Goal: Task Accomplishment & Management: Complete application form

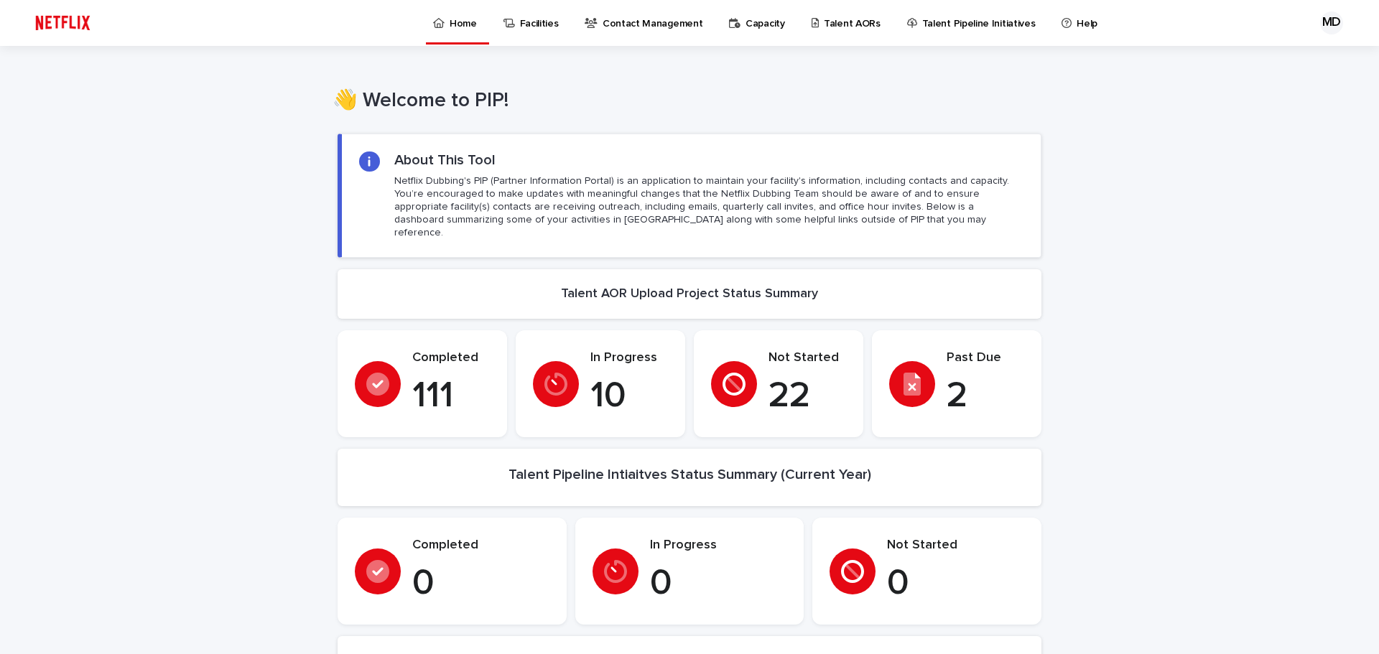
click at [834, 26] on p "Talent AORs" at bounding box center [852, 15] width 57 height 30
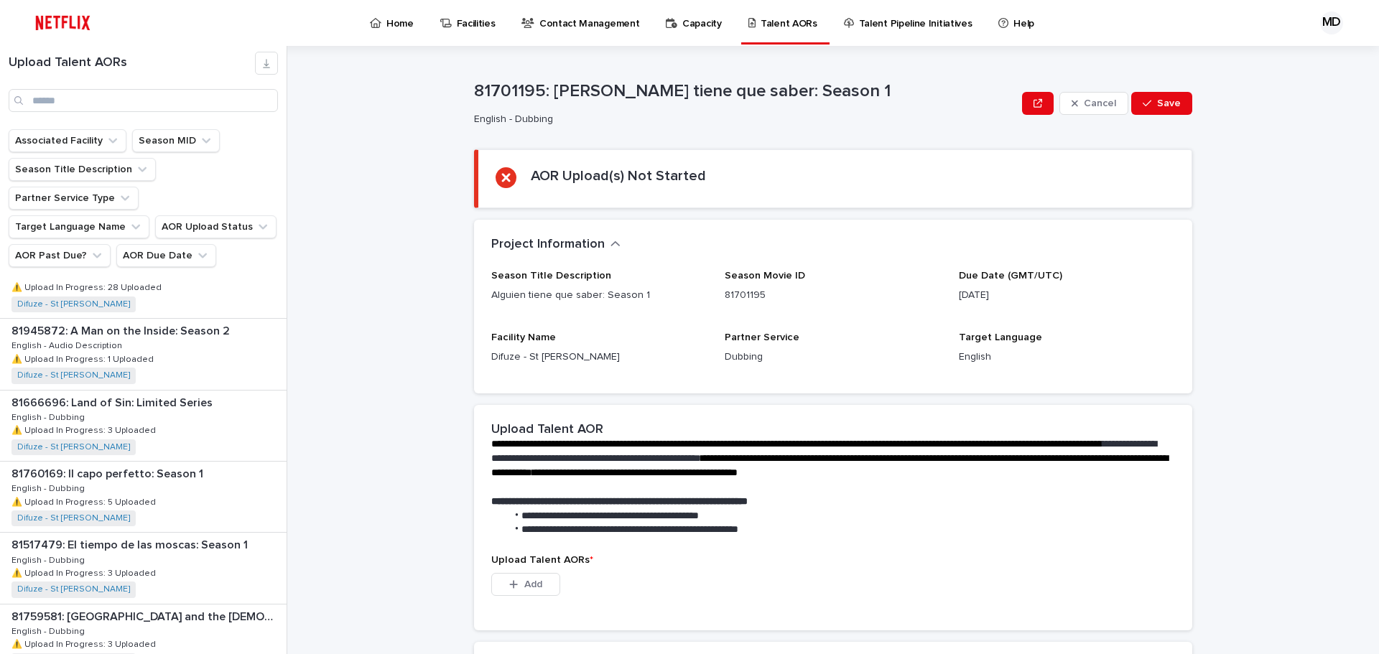
scroll to position [1784, 0]
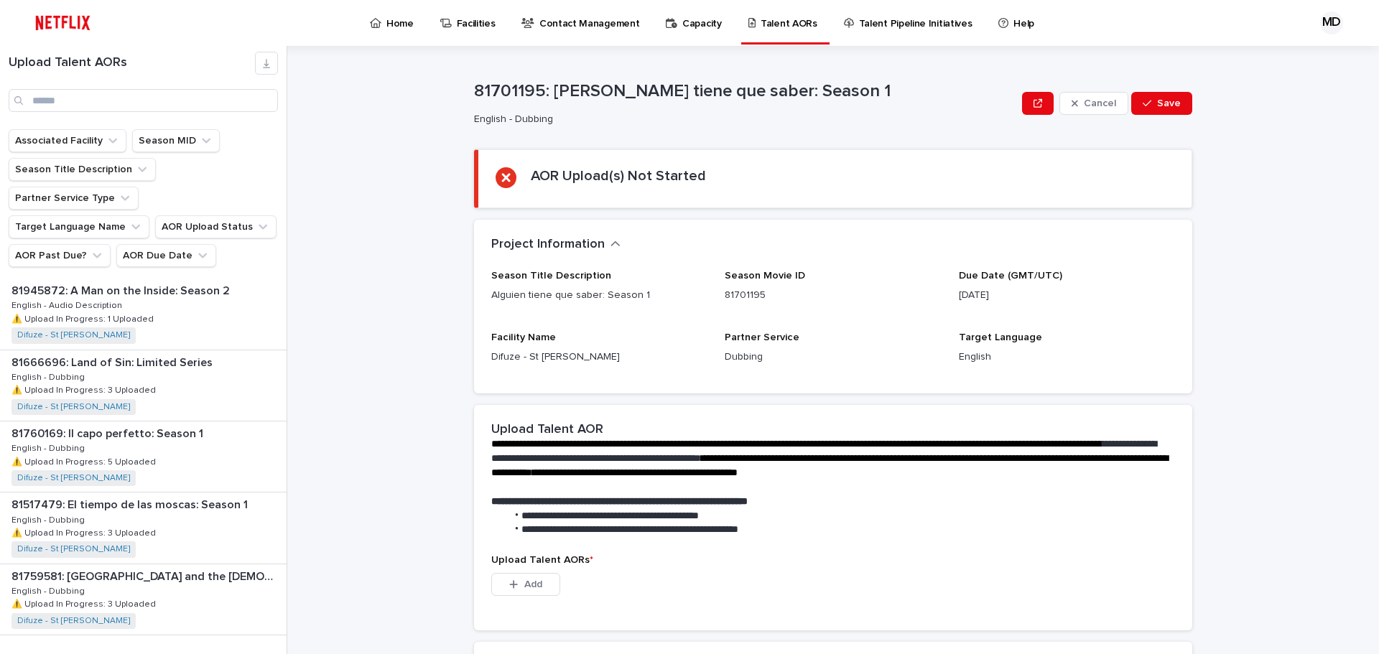
click at [235, 653] on span "Next" at bounding box center [247, 665] width 32 height 10
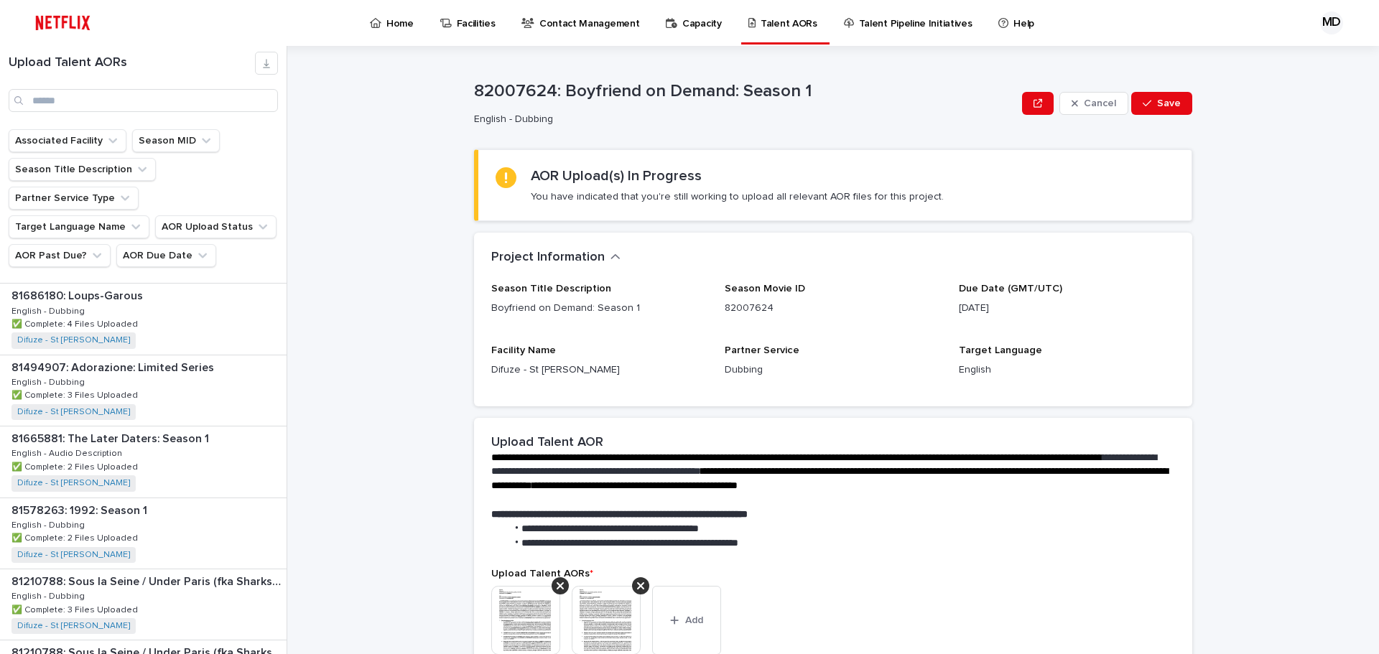
scroll to position [1784, 0]
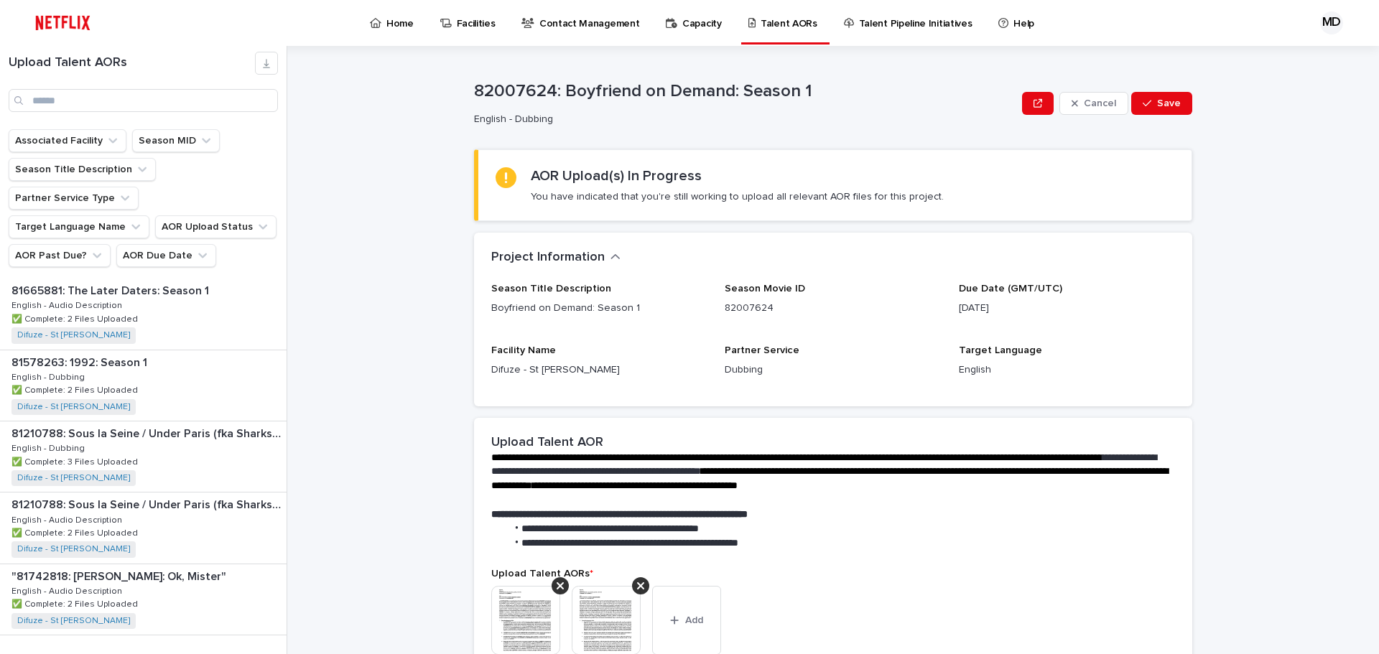
click at [243, 653] on span "Next" at bounding box center [247, 665] width 32 height 10
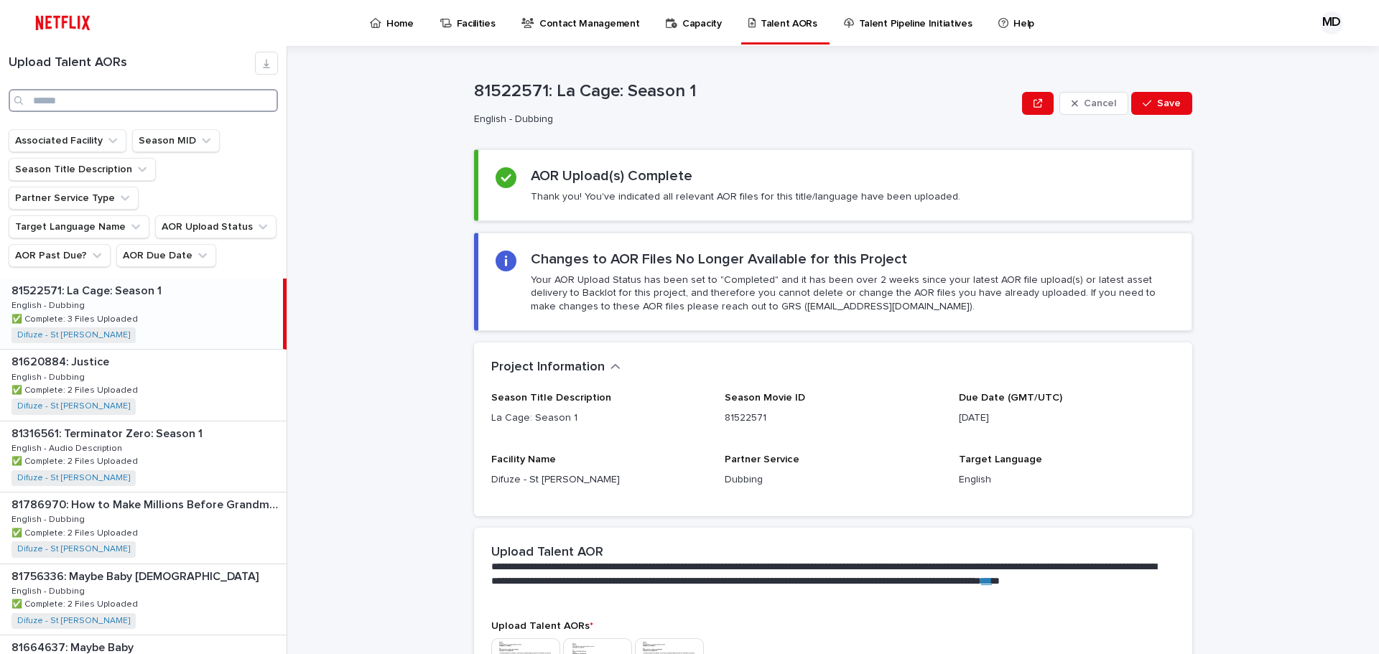
click at [77, 95] on input "Search" at bounding box center [143, 100] width 269 height 23
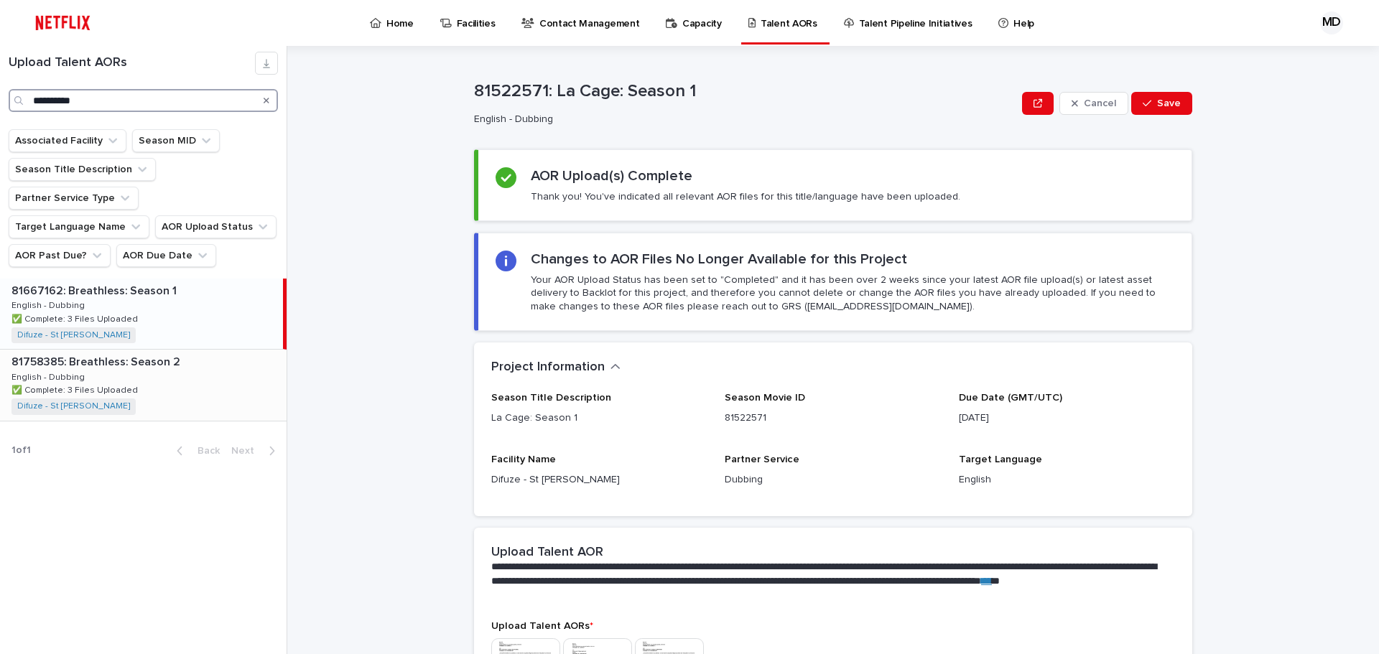
type input "**********"
click at [159, 364] on div "81758385: Breathless: Season 2 81758385: Breathless: Season 2 English - Dubbing…" at bounding box center [143, 385] width 287 height 70
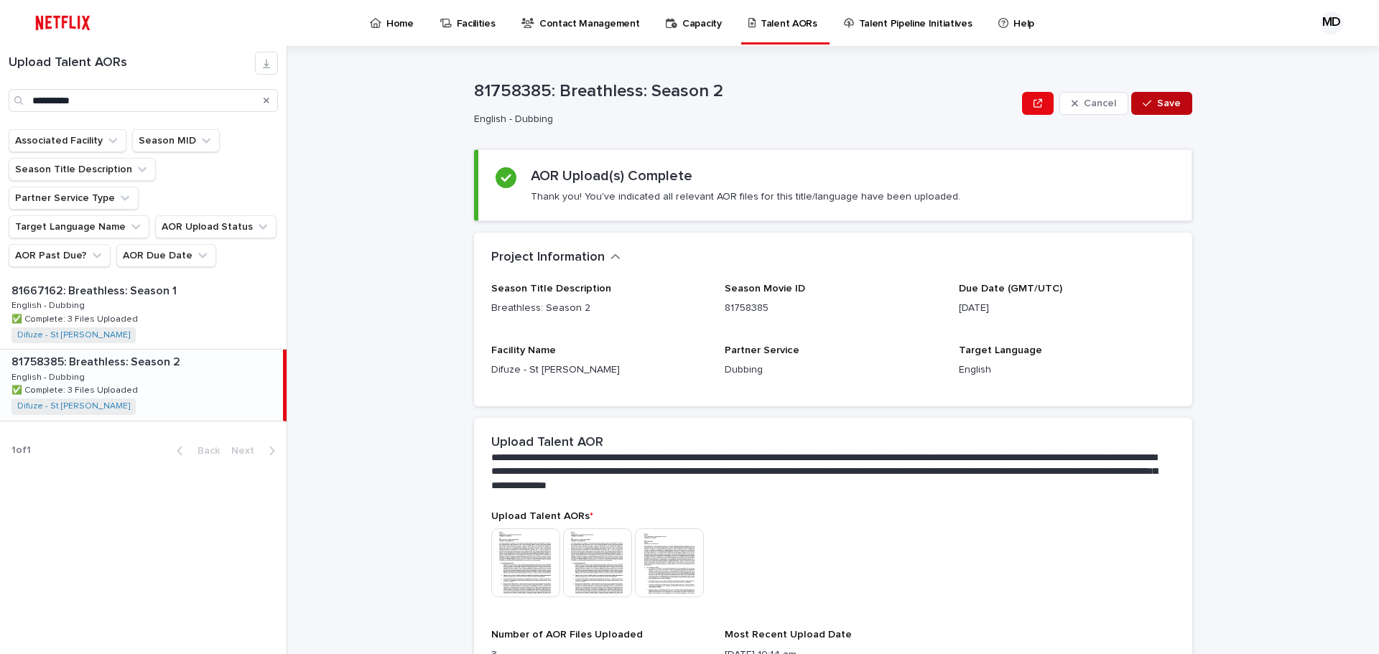
click at [1169, 105] on span "Save" at bounding box center [1169, 103] width 24 height 10
drag, startPoint x: 368, startPoint y: 528, endPoint x: 403, endPoint y: 377, distance: 154.8
click at [386, 500] on div "**********" at bounding box center [841, 350] width 1074 height 608
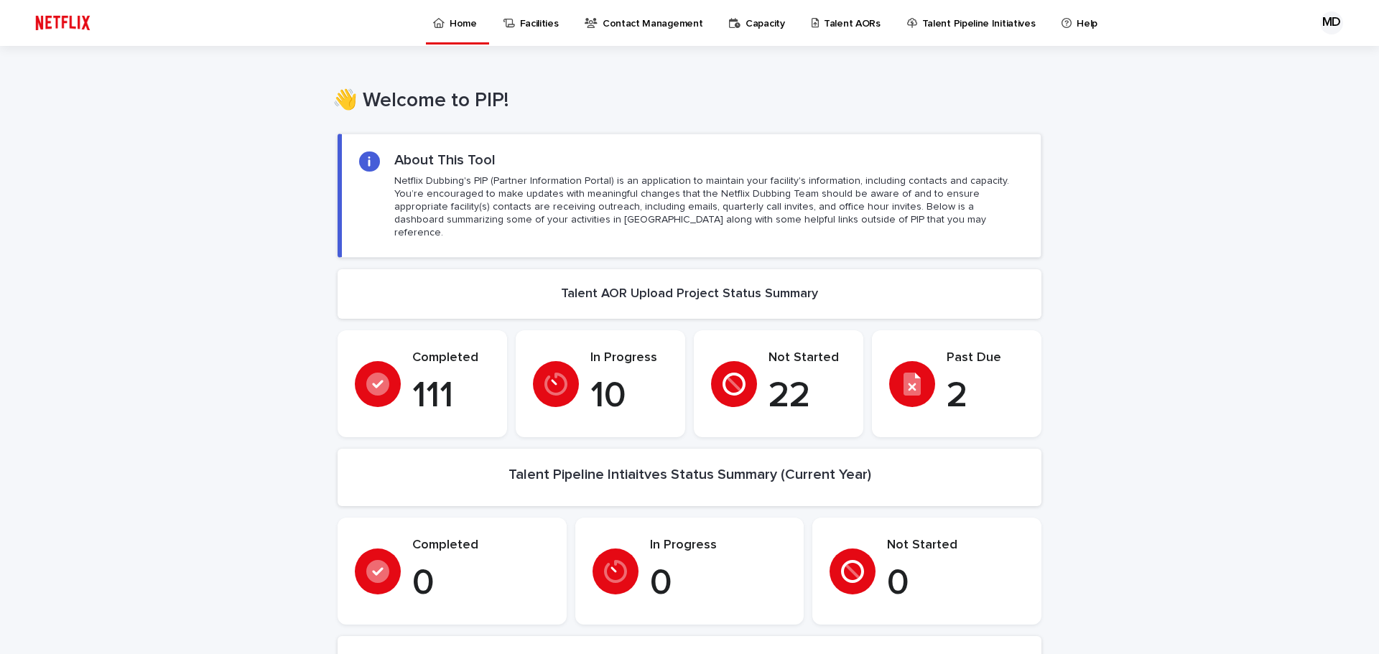
click at [833, 24] on p "Talent AORs" at bounding box center [852, 15] width 57 height 30
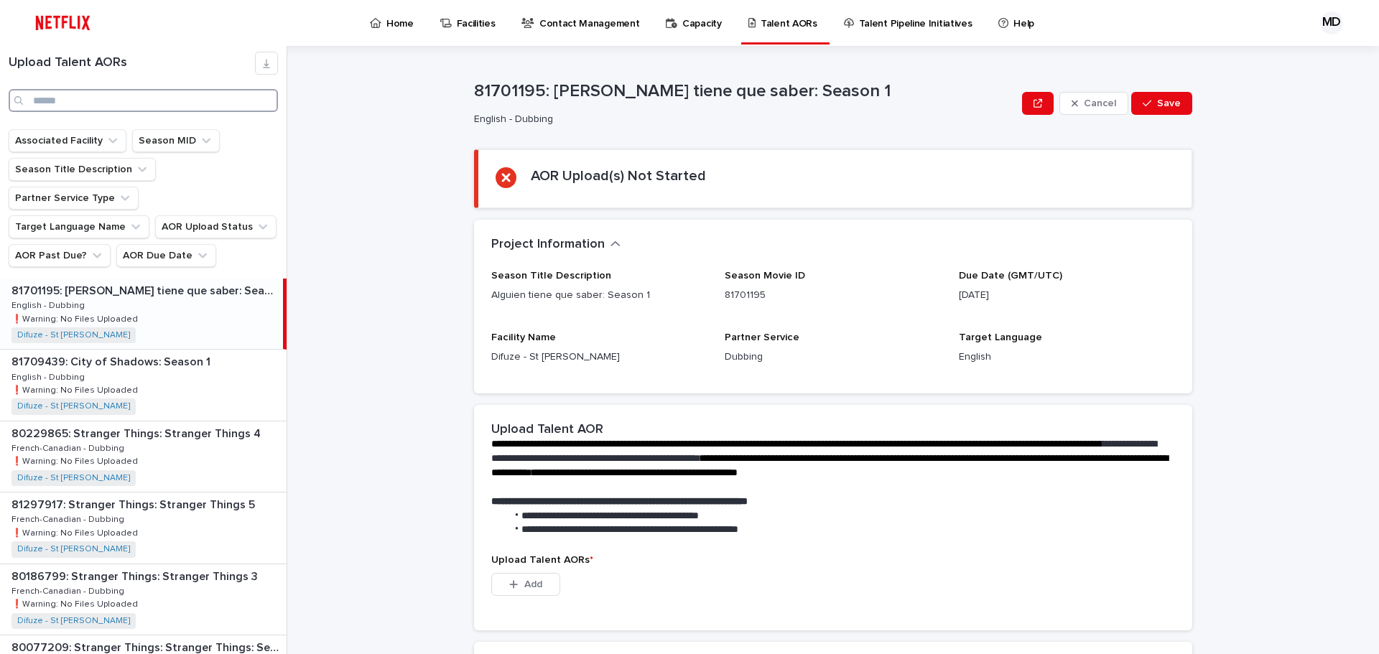
click at [110, 103] on input "Search" at bounding box center [143, 100] width 269 height 23
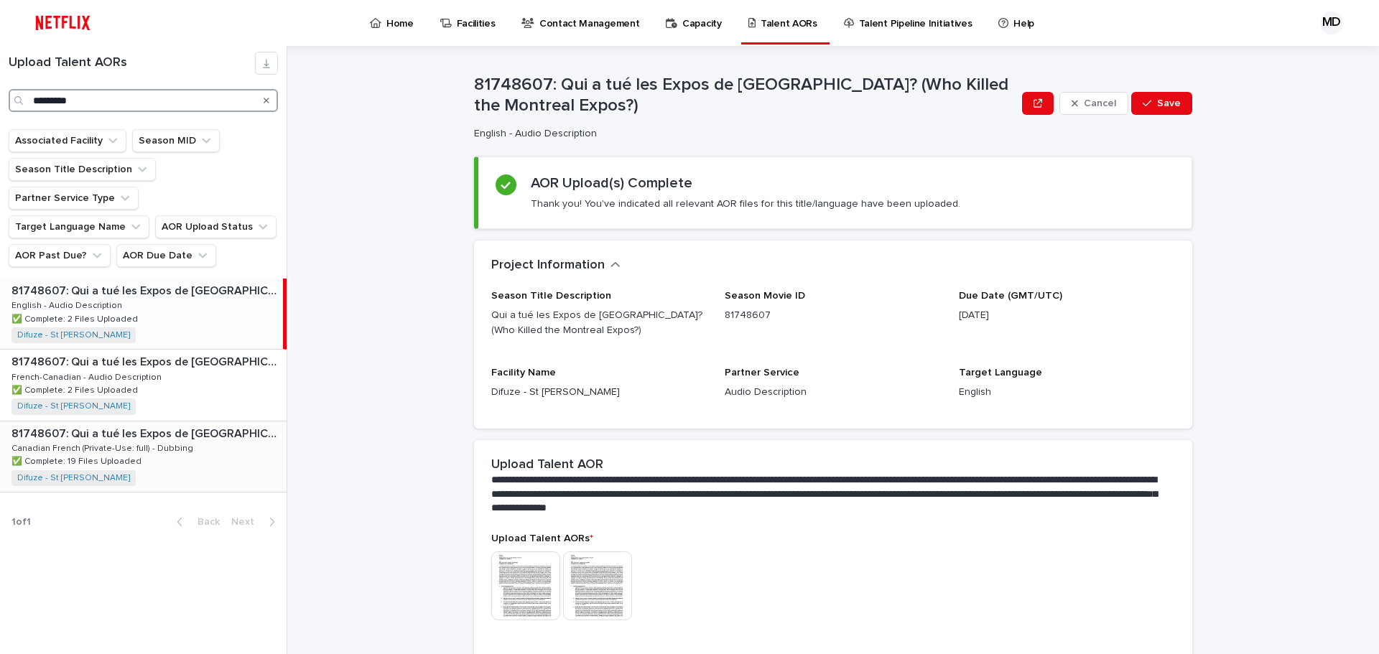
type input "*********"
click at [170, 429] on div "81748607: Qui a tué les Expos de Montréal? (Who Killed the Montreal Expos?) 817…" at bounding box center [143, 457] width 287 height 70
click at [169, 429] on div "81748607: Qui a tué les Expos de Montréal? (Who Killed the Montreal Expos?) 817…" at bounding box center [141, 457] width 283 height 70
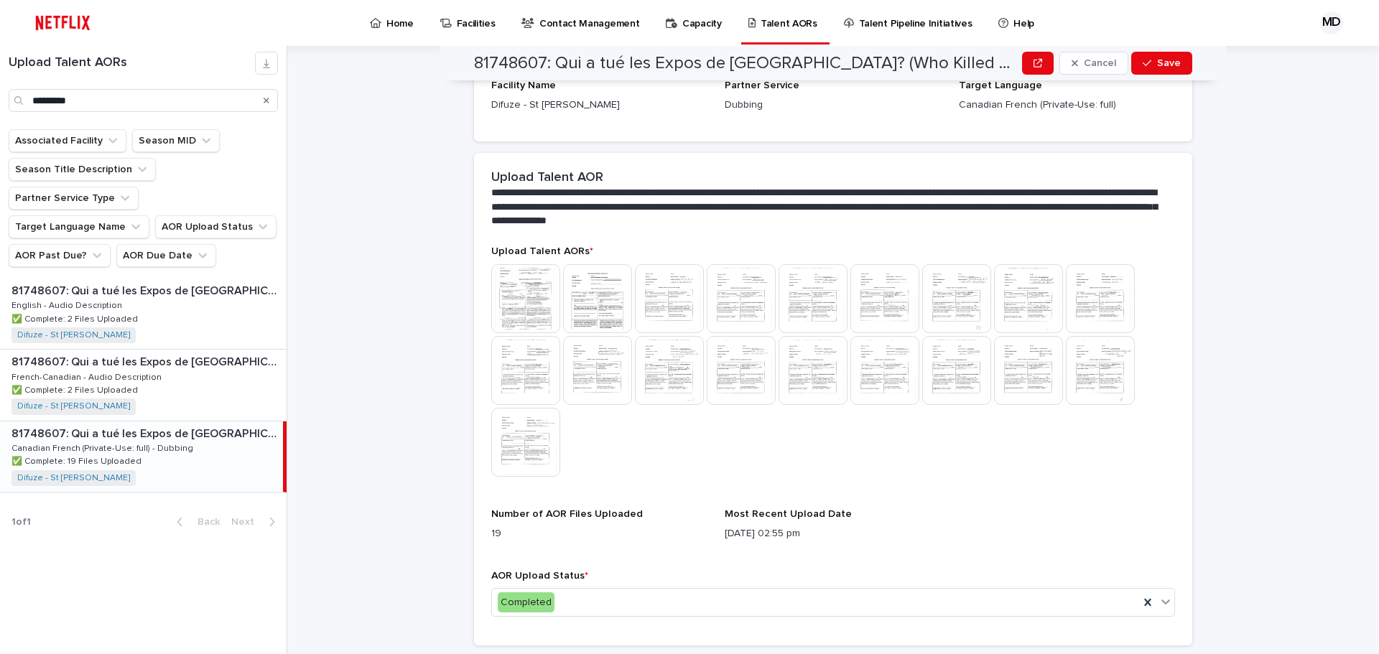
scroll to position [330, 0]
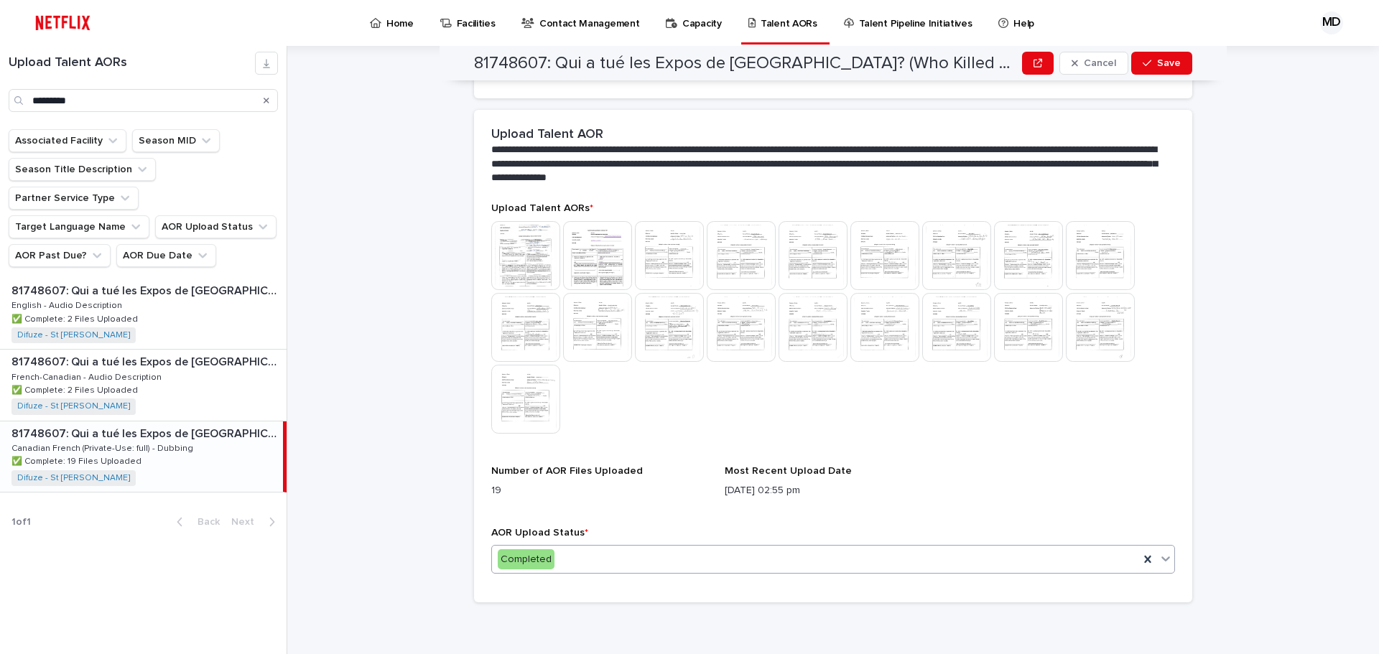
click at [678, 401] on div at bounding box center [833, 328] width 684 height 215
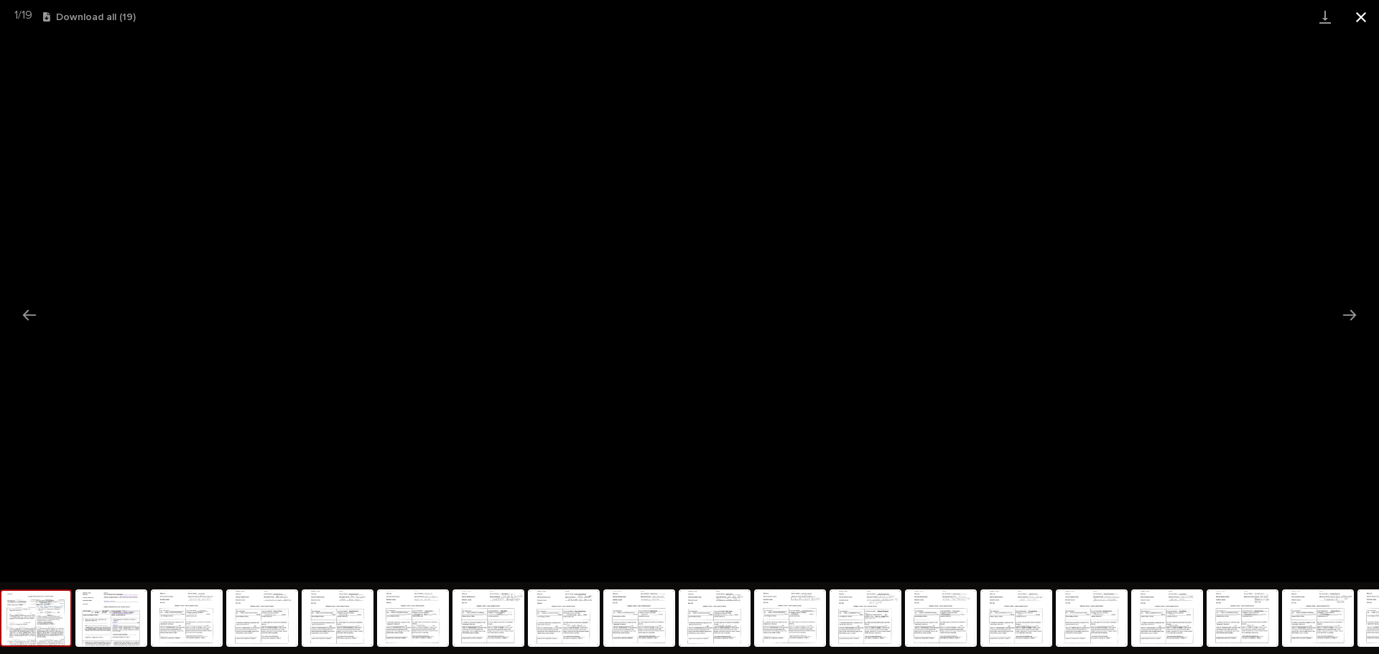
click at [1361, 19] on button "Close gallery" at bounding box center [1361, 17] width 36 height 34
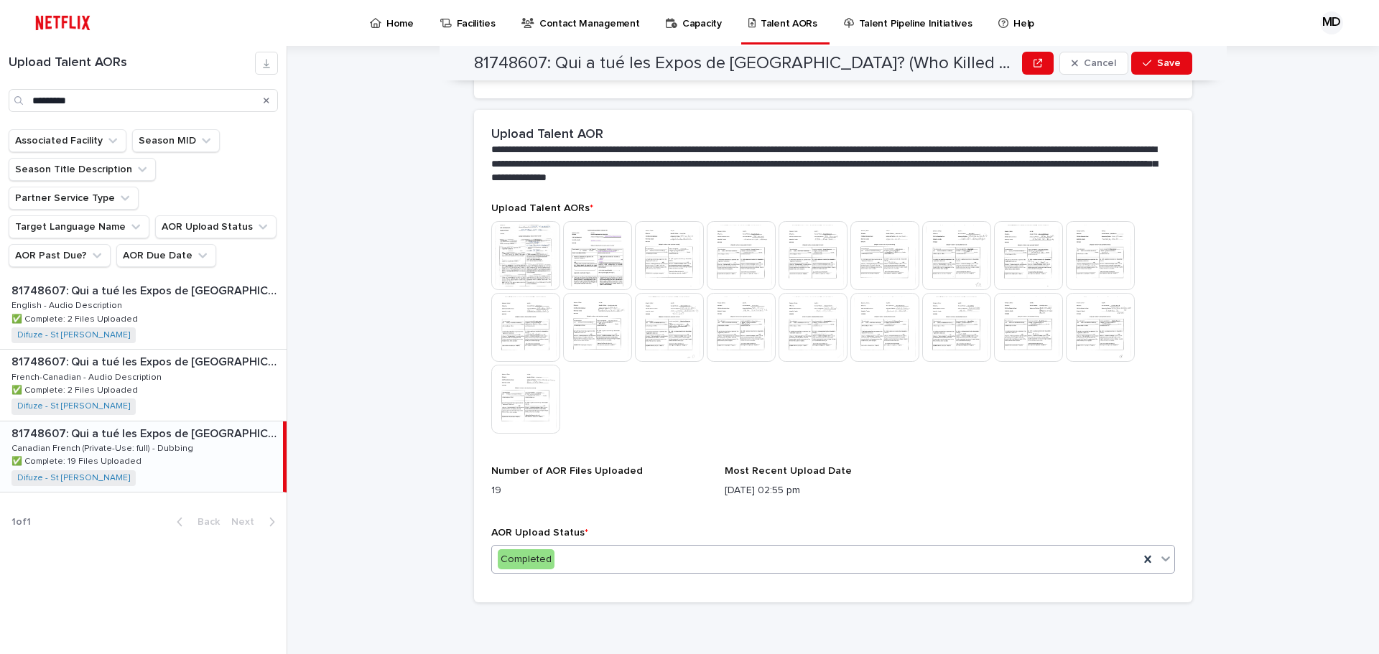
click at [620, 567] on div "Completed" at bounding box center [815, 560] width 647 height 24
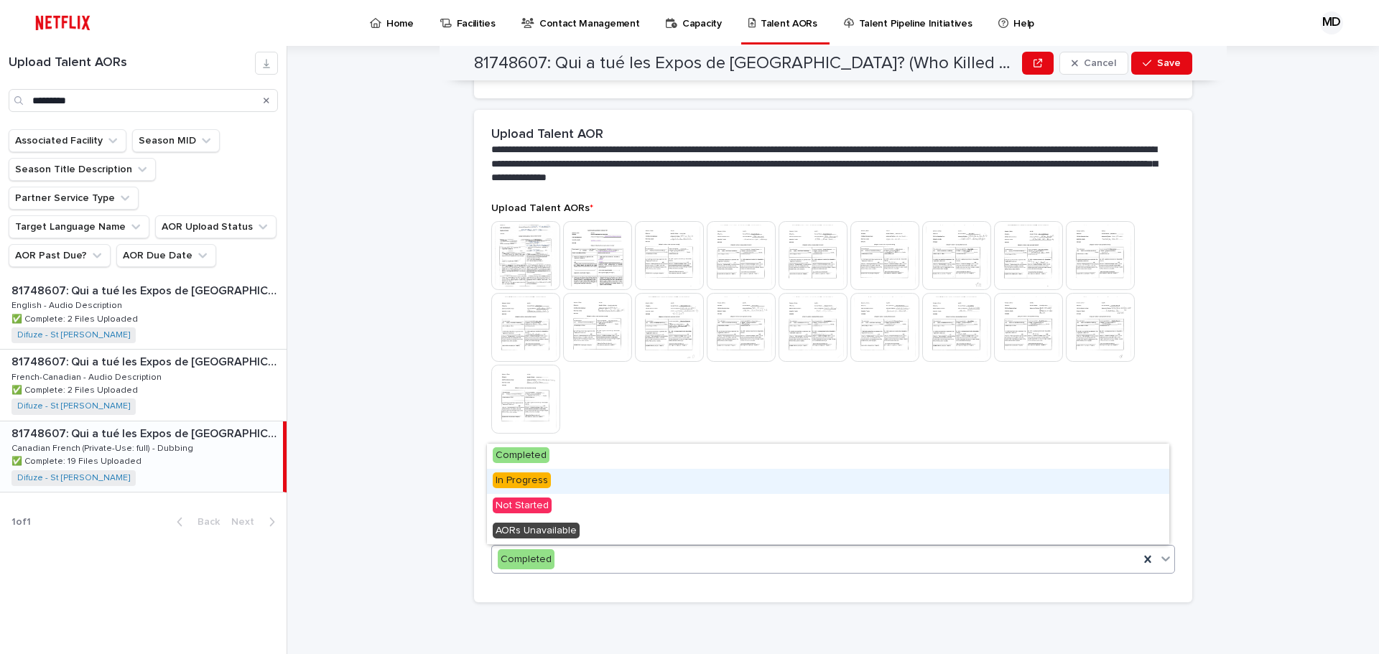
click at [586, 488] on div "In Progress" at bounding box center [828, 481] width 682 height 25
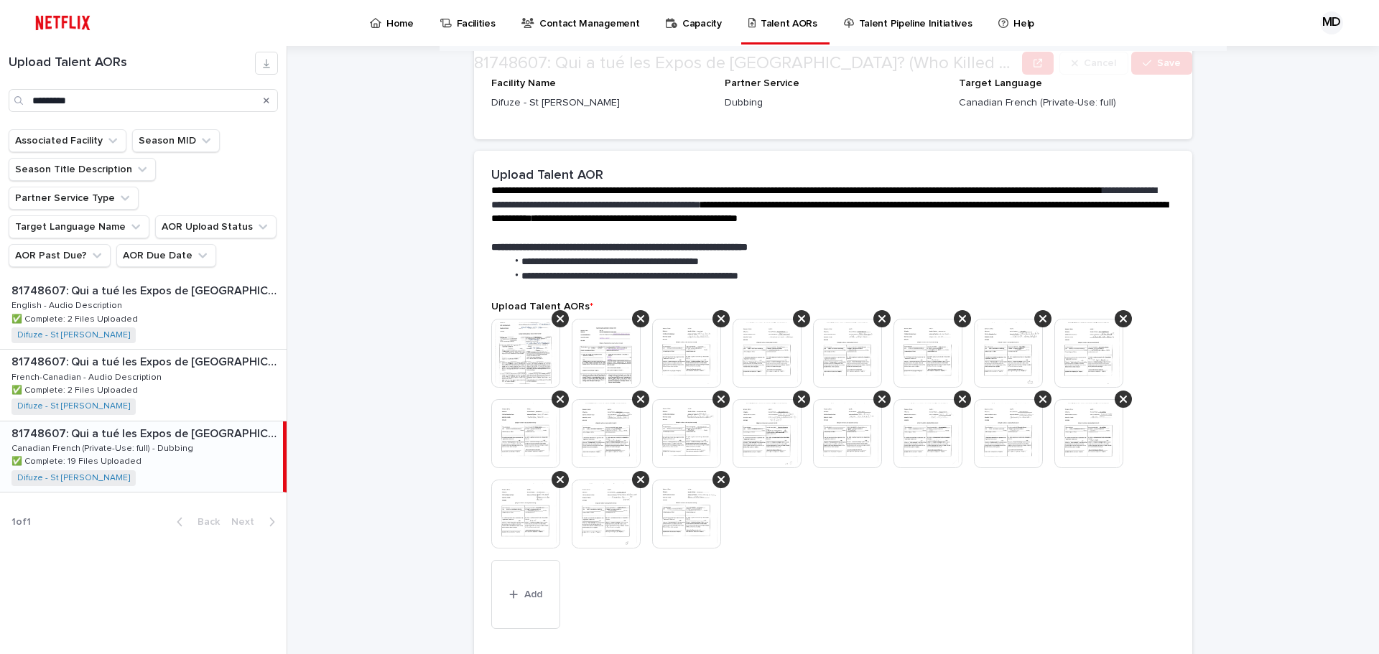
scroll to position [431, 0]
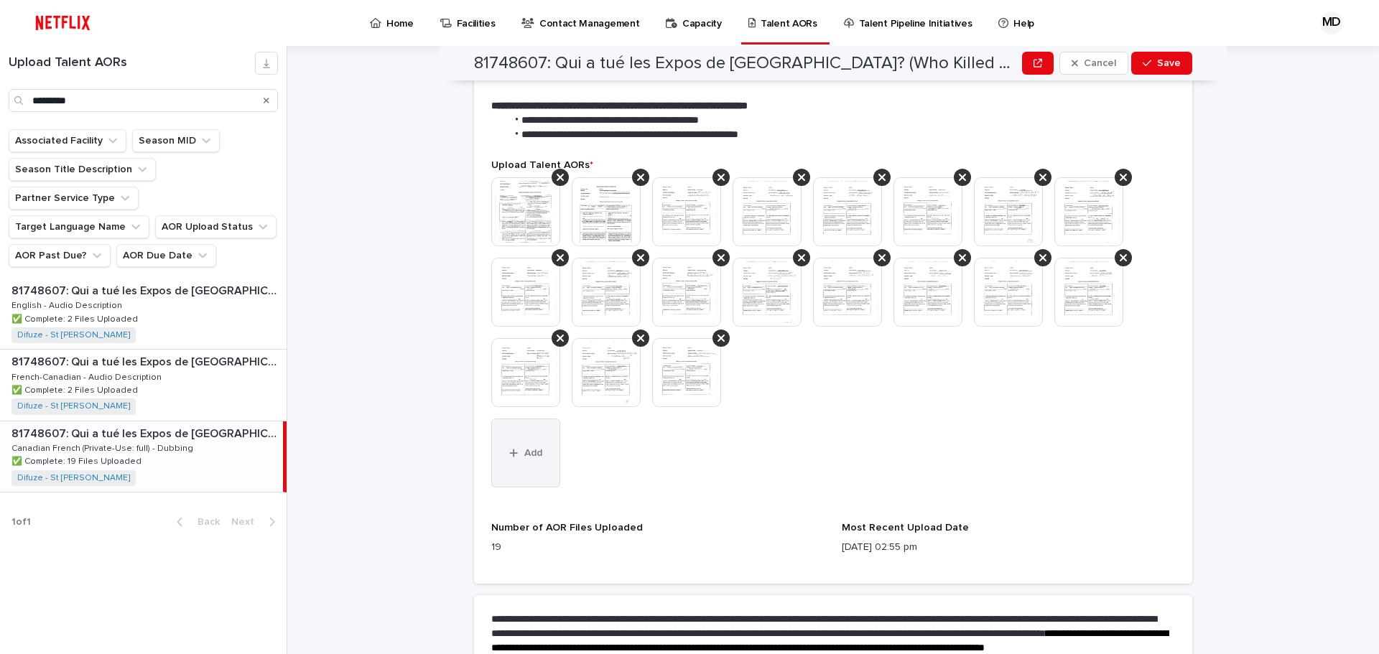
click at [534, 455] on span "Add" at bounding box center [533, 453] width 18 height 10
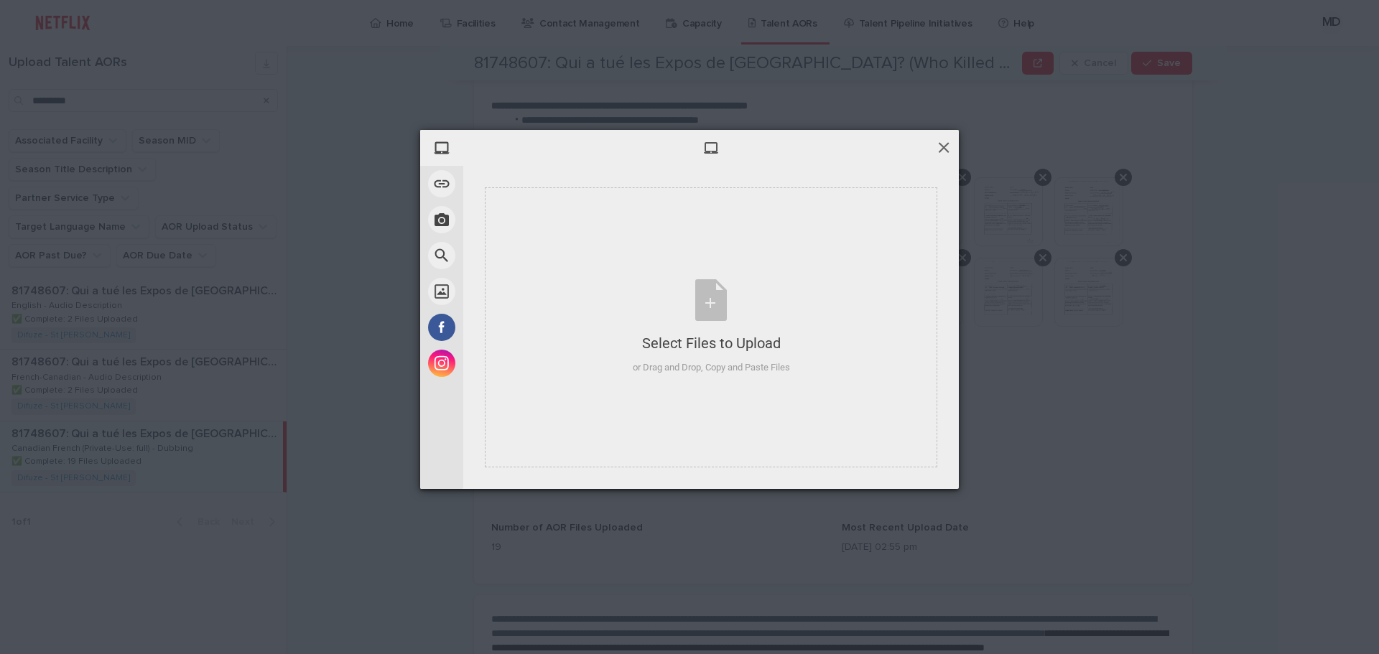
click at [948, 149] on span at bounding box center [944, 147] width 16 height 16
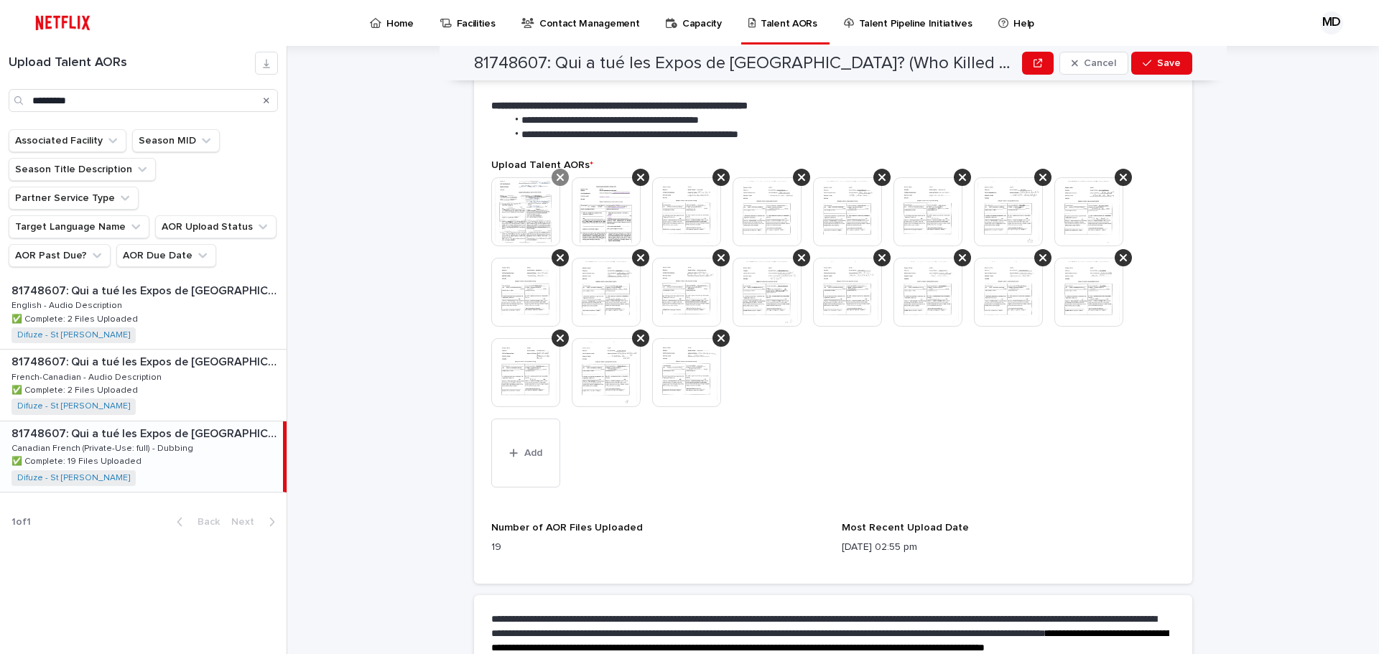
click at [557, 175] on icon at bounding box center [560, 177] width 7 height 7
click at [557, 176] on icon at bounding box center [560, 177] width 7 height 7
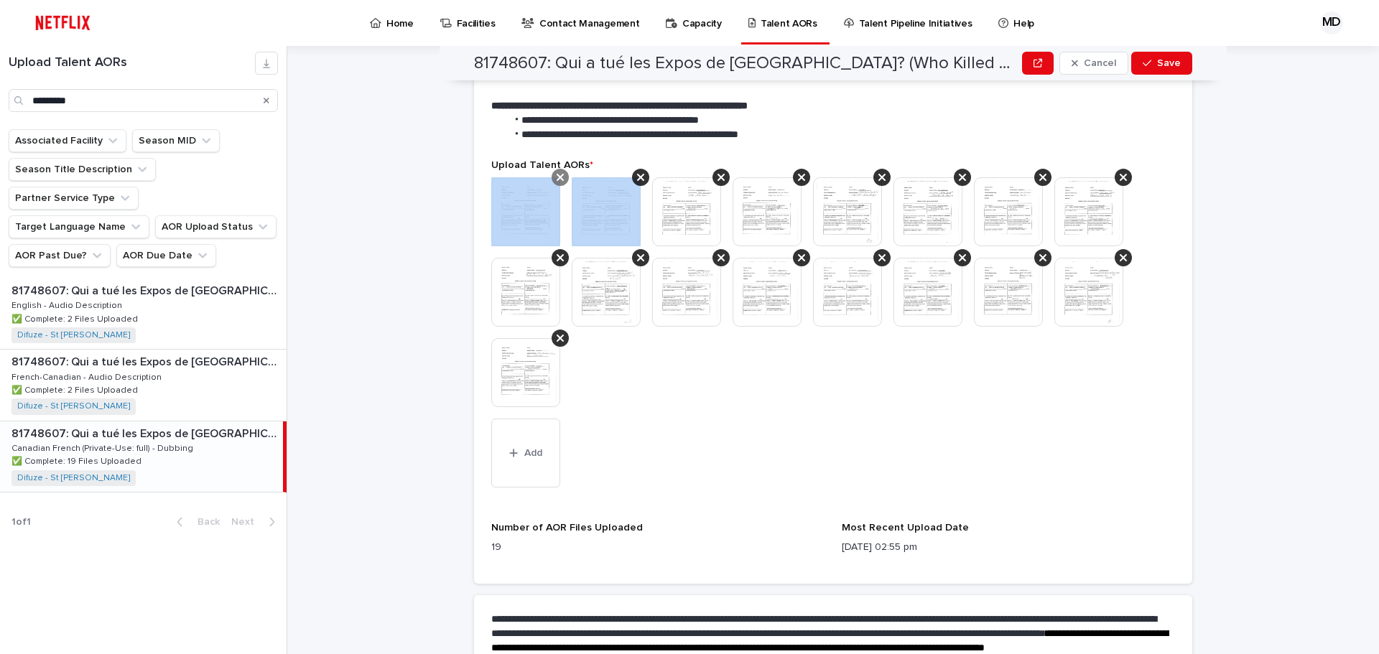
click at [557, 176] on icon at bounding box center [560, 177] width 7 height 7
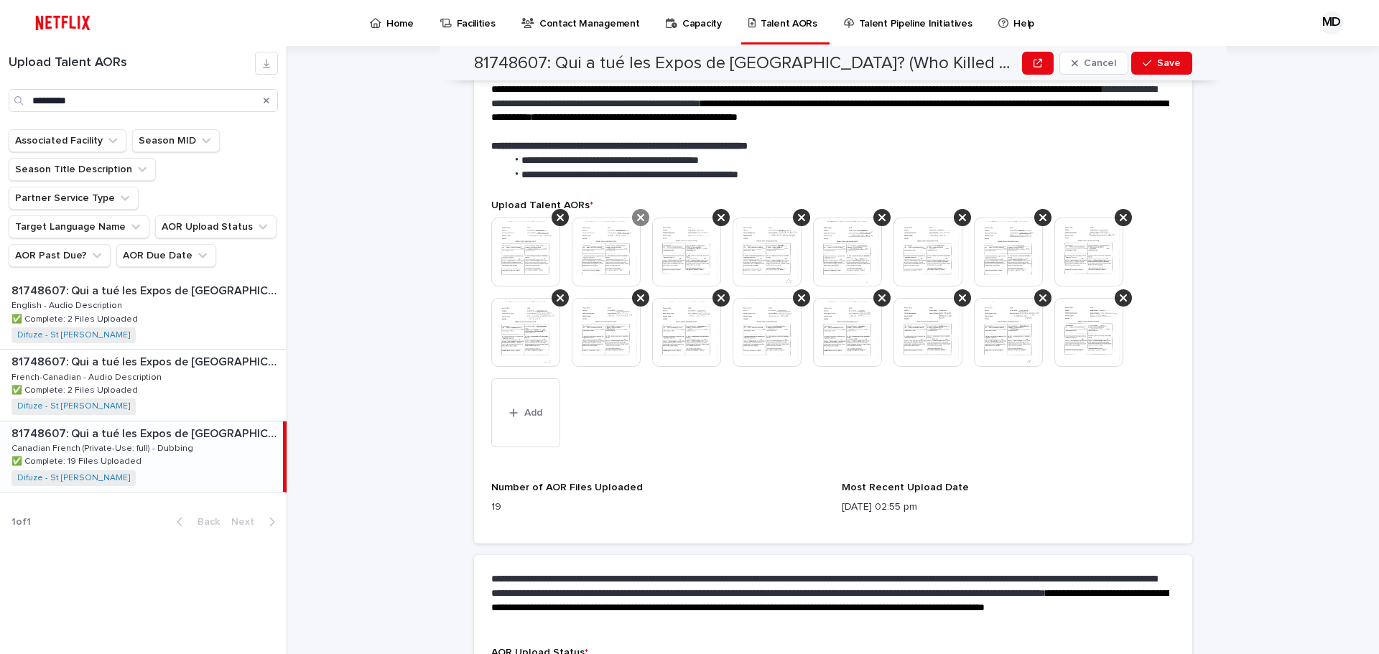
click at [557, 215] on icon at bounding box center [560, 217] width 7 height 11
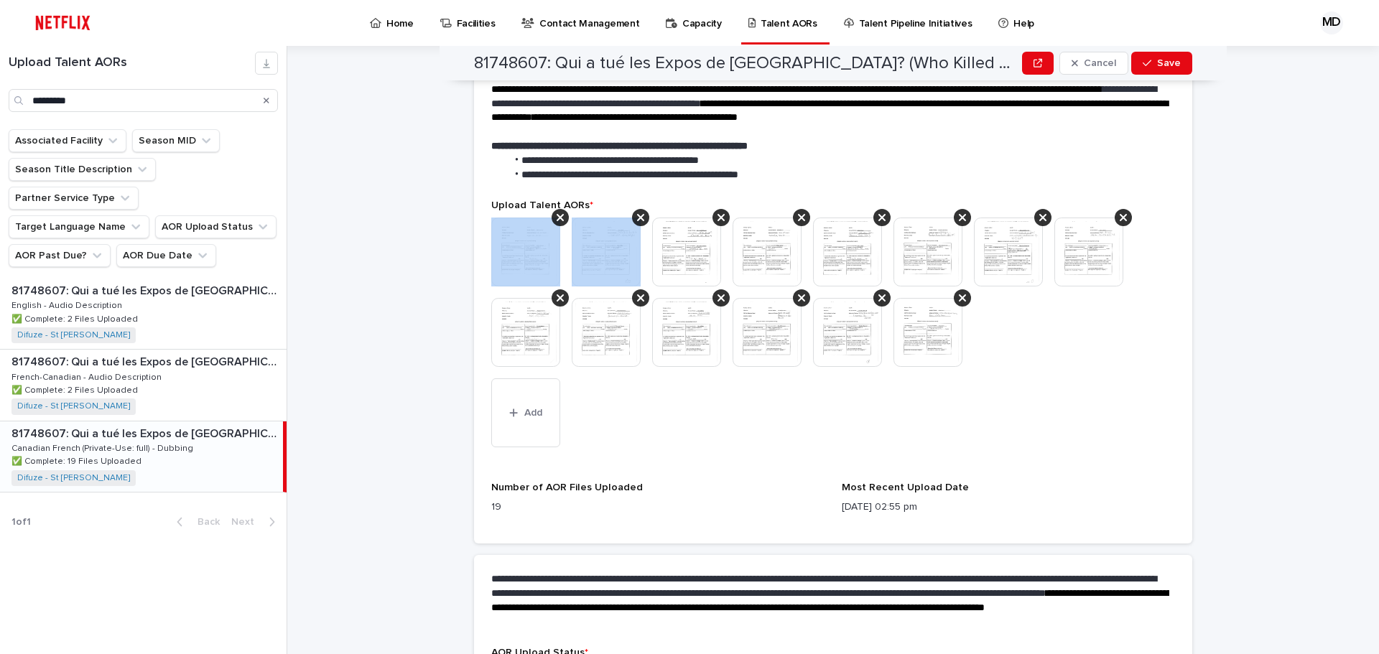
click at [557, 215] on icon at bounding box center [560, 217] width 7 height 11
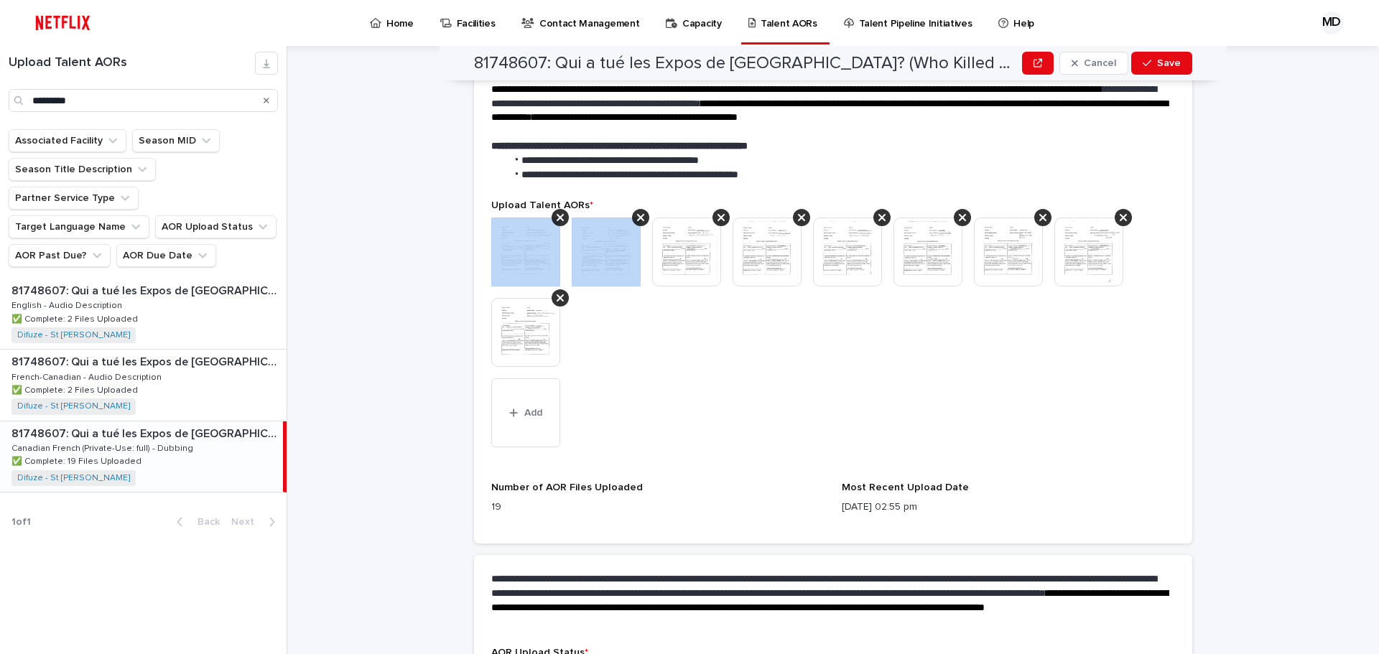
click at [557, 215] on icon at bounding box center [560, 217] width 7 height 11
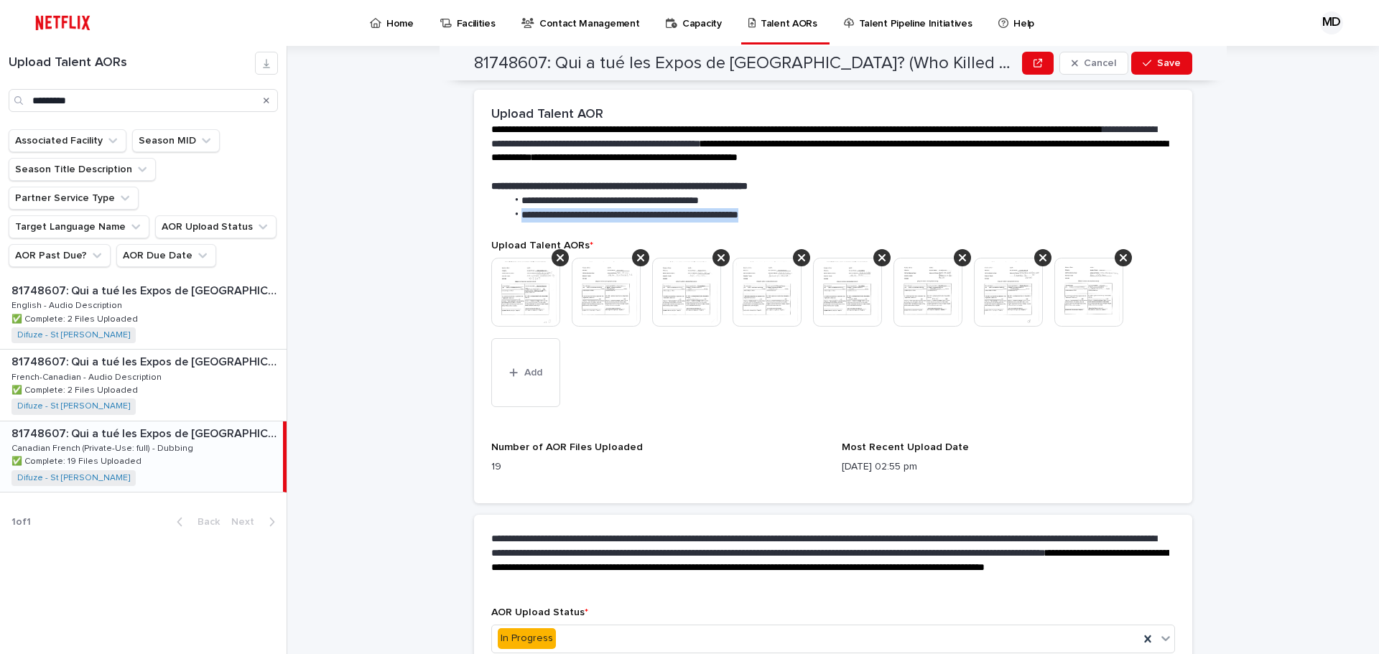
click at [554, 216] on span "**********" at bounding box center [629, 215] width 217 height 10
click at [557, 255] on icon at bounding box center [560, 257] width 7 height 11
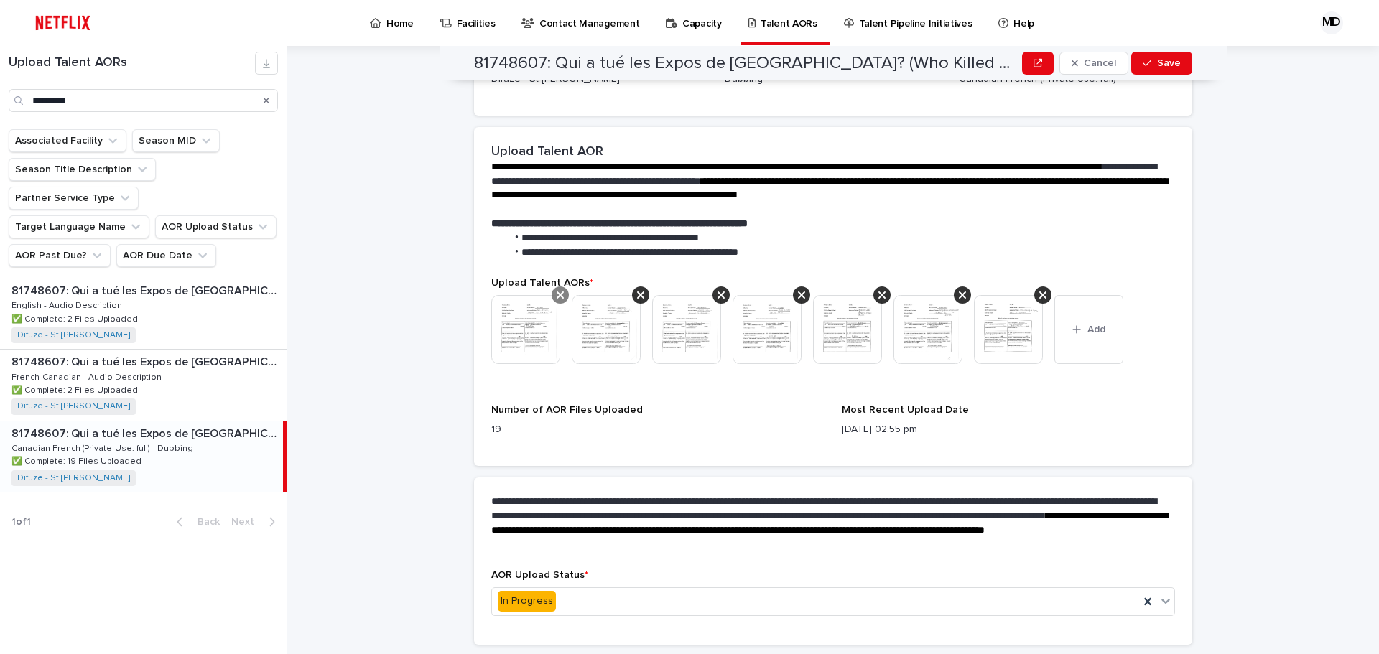
click at [558, 296] on icon at bounding box center [560, 294] width 7 height 11
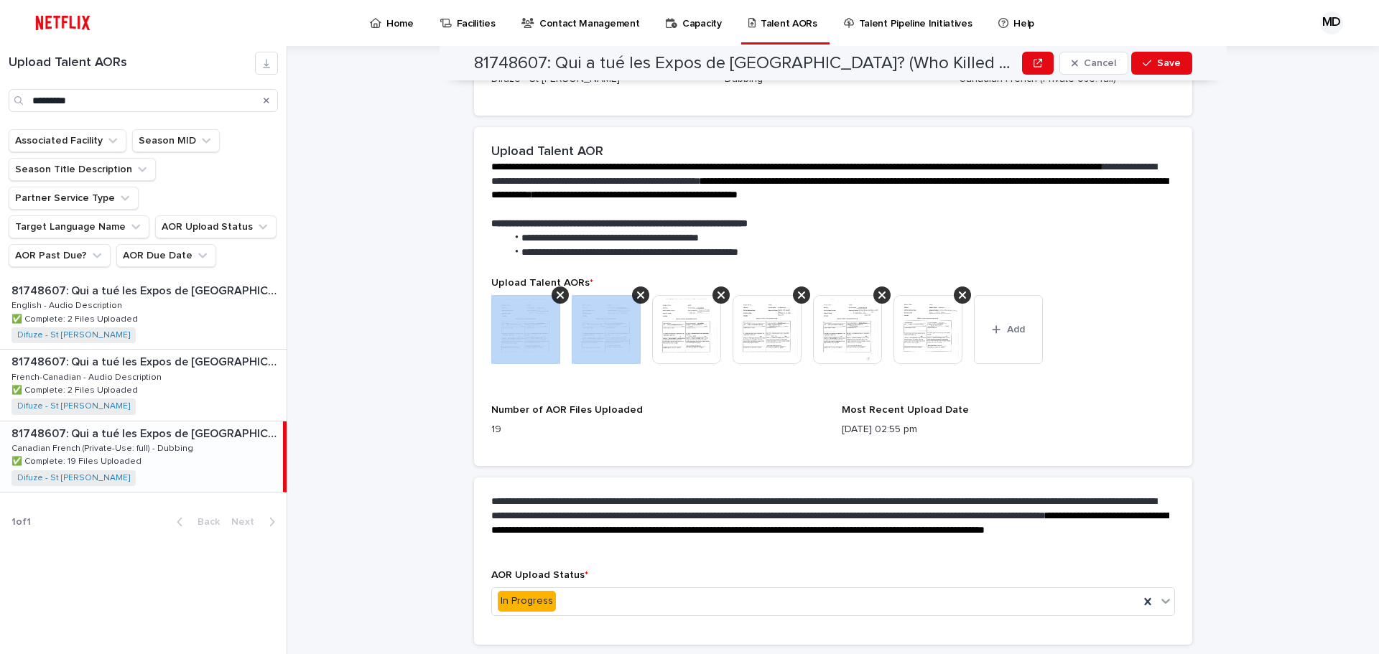
click at [558, 296] on icon at bounding box center [560, 294] width 7 height 11
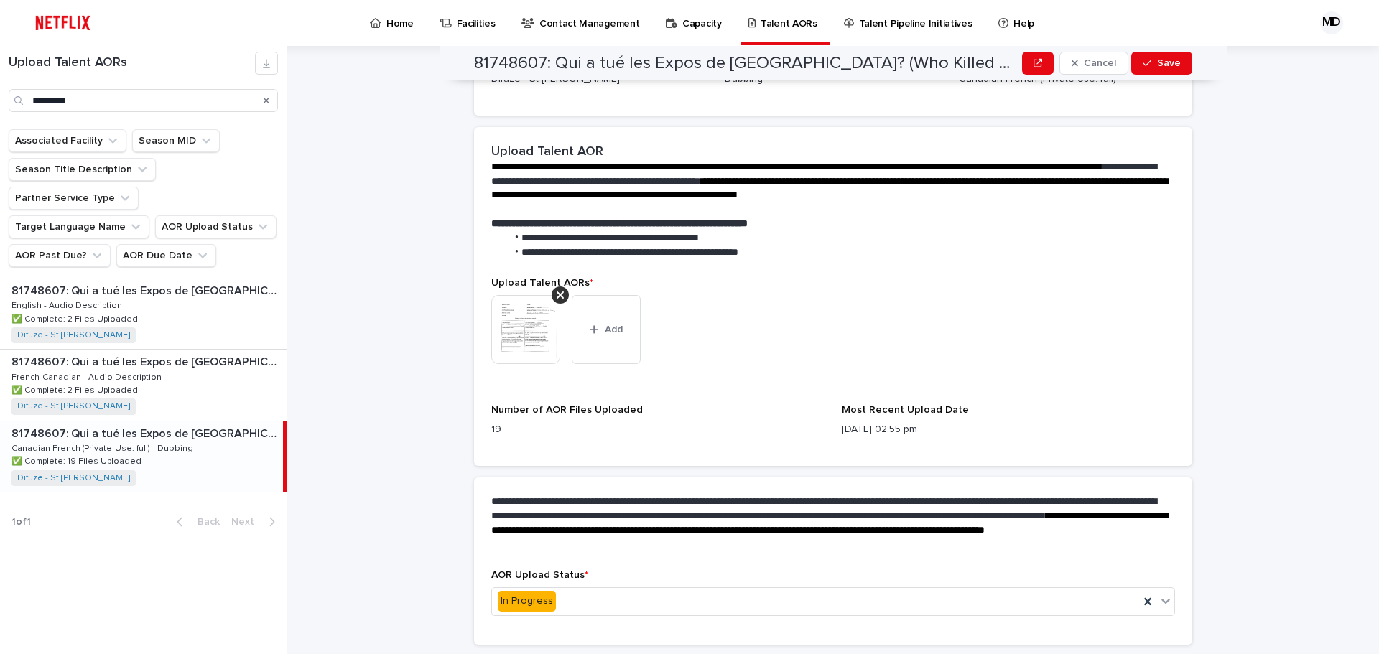
click at [558, 296] on icon at bounding box center [560, 294] width 7 height 11
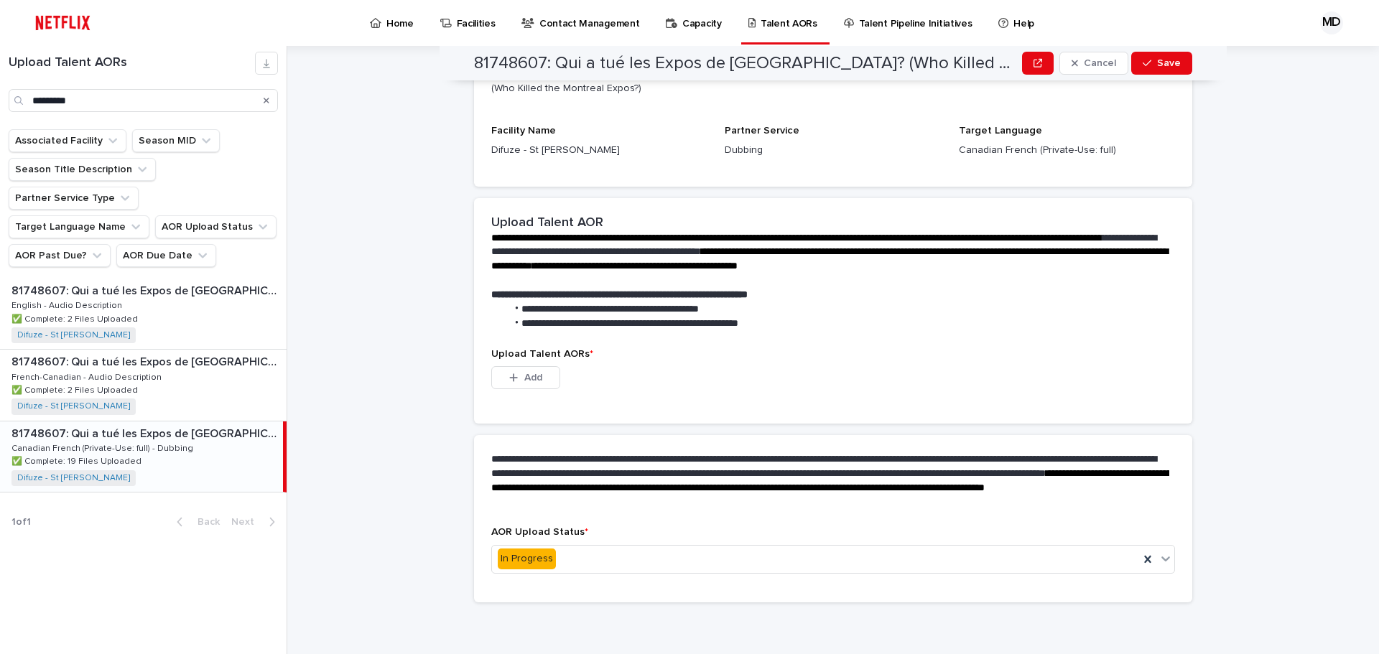
scroll to position [159, 0]
click at [524, 378] on span "Add" at bounding box center [533, 378] width 18 height 10
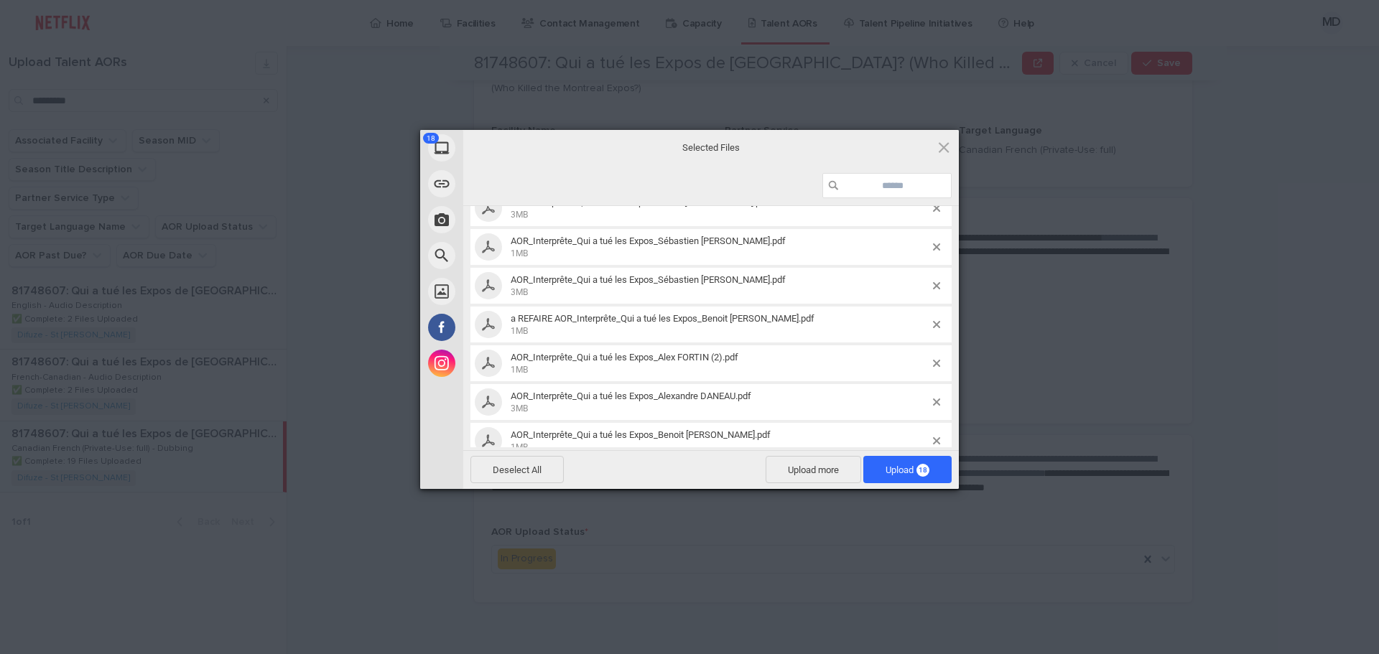
scroll to position [356, 0]
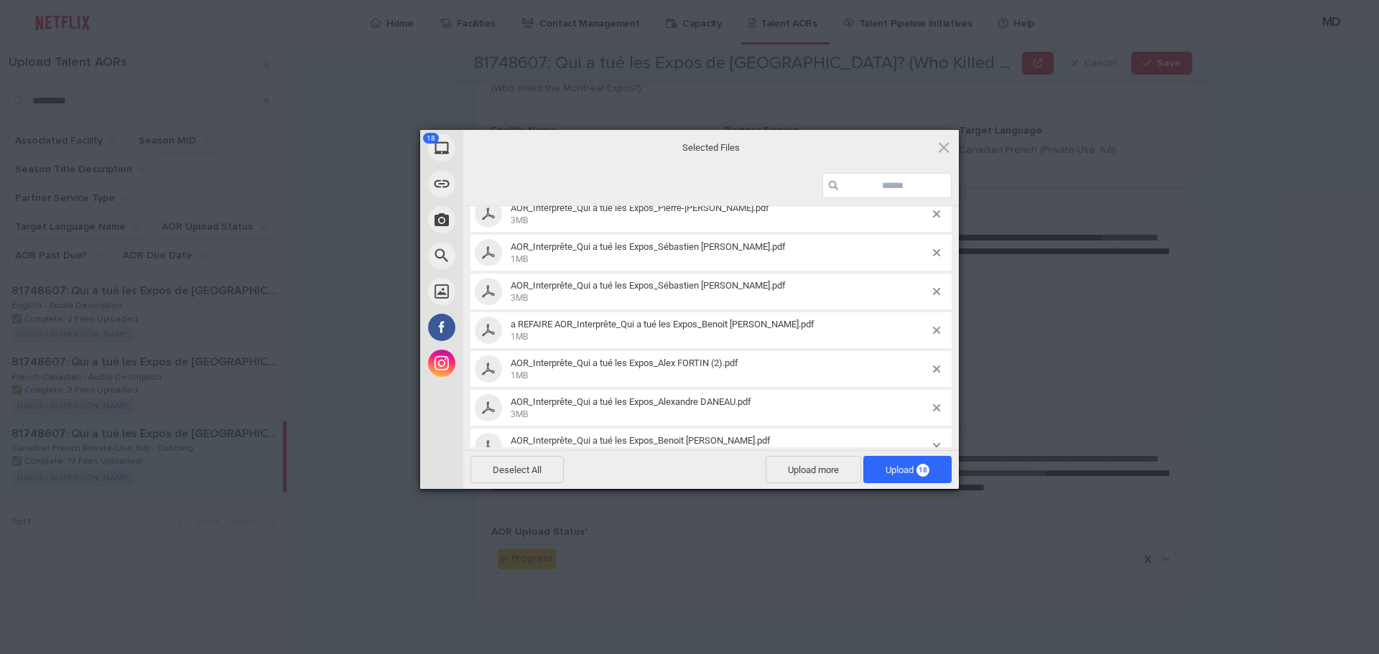
click at [921, 328] on span "a REFAIRE AOR_Interprête_Qui a tué les Expos_Benoit ROUSSEAU.pdf 1MB" at bounding box center [719, 331] width 427 height 24
click at [933, 328] on span at bounding box center [936, 330] width 7 height 7
drag, startPoint x: 918, startPoint y: 466, endPoint x: 862, endPoint y: 453, distance: 57.5
click at [918, 465] on span "17" at bounding box center [922, 470] width 13 height 13
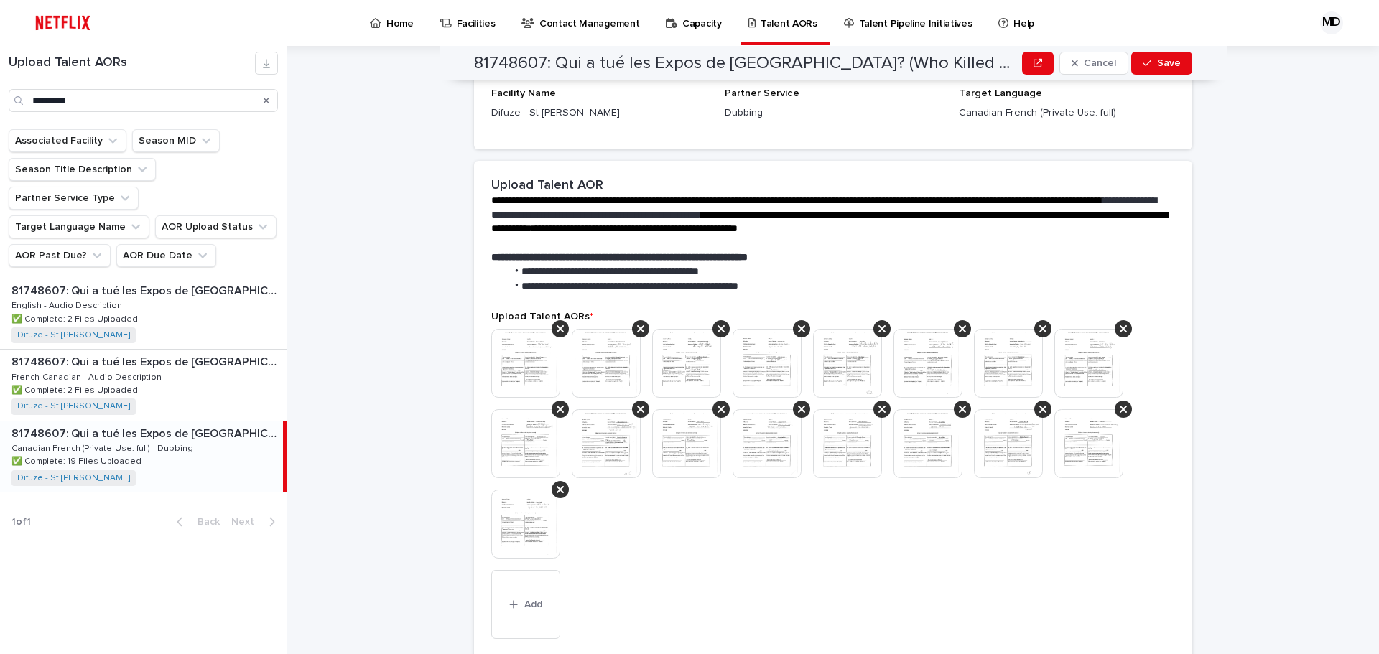
scroll to position [375, 0]
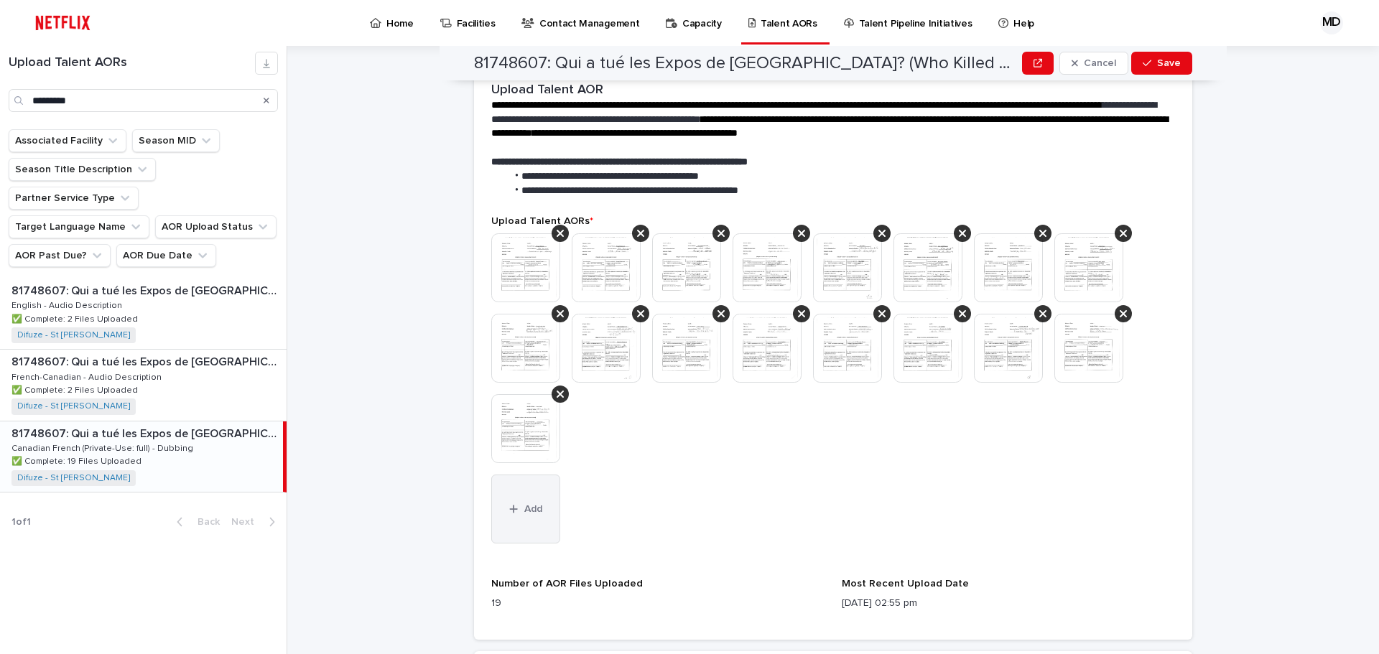
drag, startPoint x: 534, startPoint y: 511, endPoint x: 134, endPoint y: 350, distance: 430.2
click at [534, 511] on span "Add" at bounding box center [533, 509] width 18 height 10
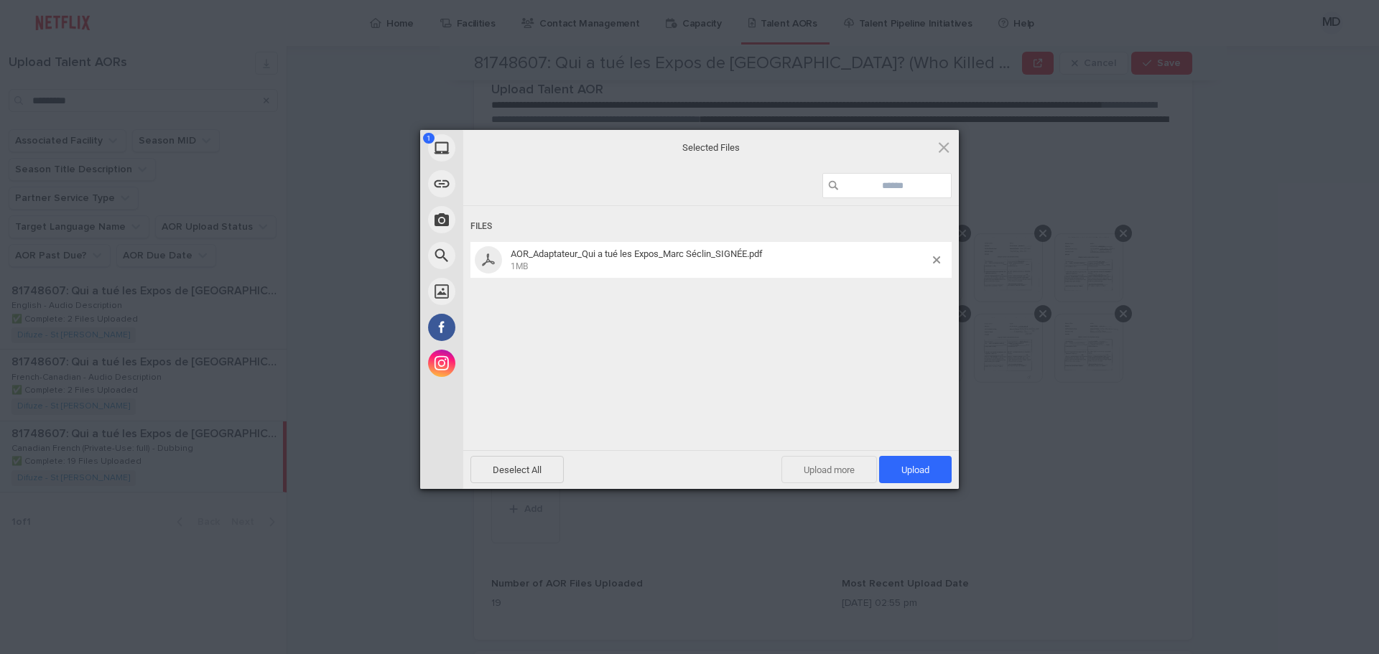
click at [804, 472] on span "Upload more" at bounding box center [829, 469] width 96 height 27
click at [898, 467] on span "Upload 2" at bounding box center [907, 470] width 44 height 11
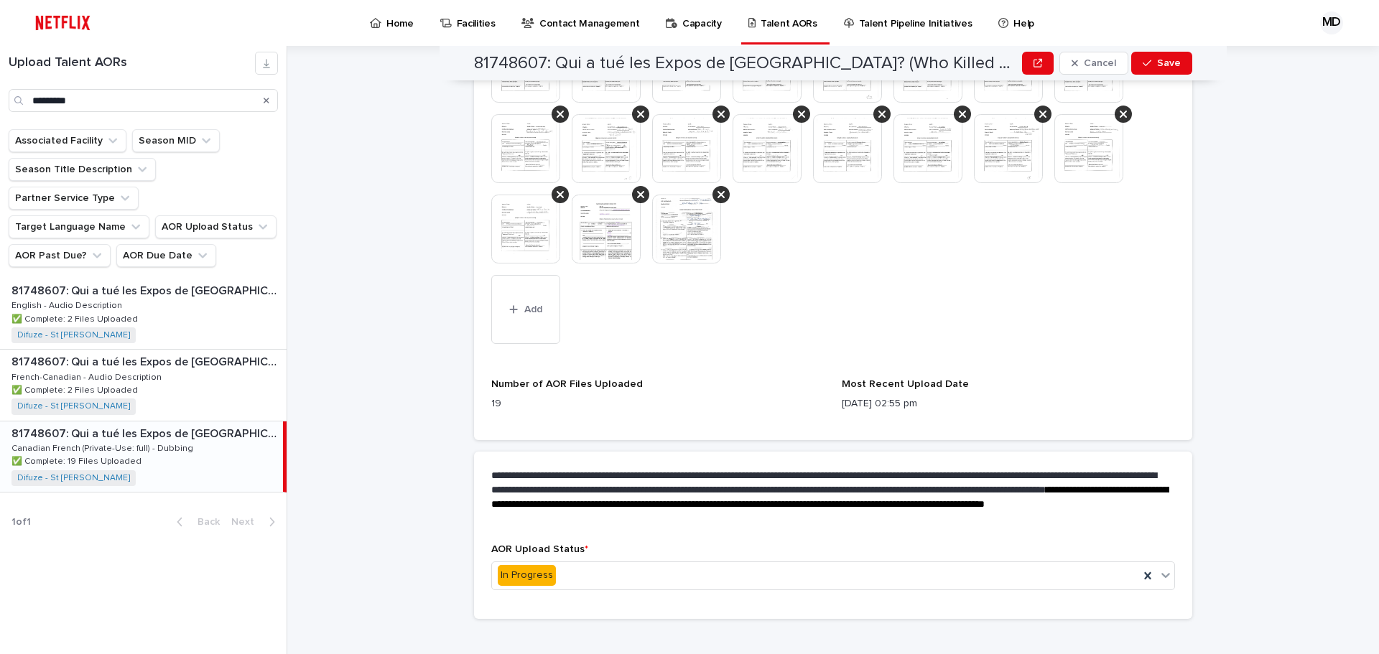
scroll to position [591, 0]
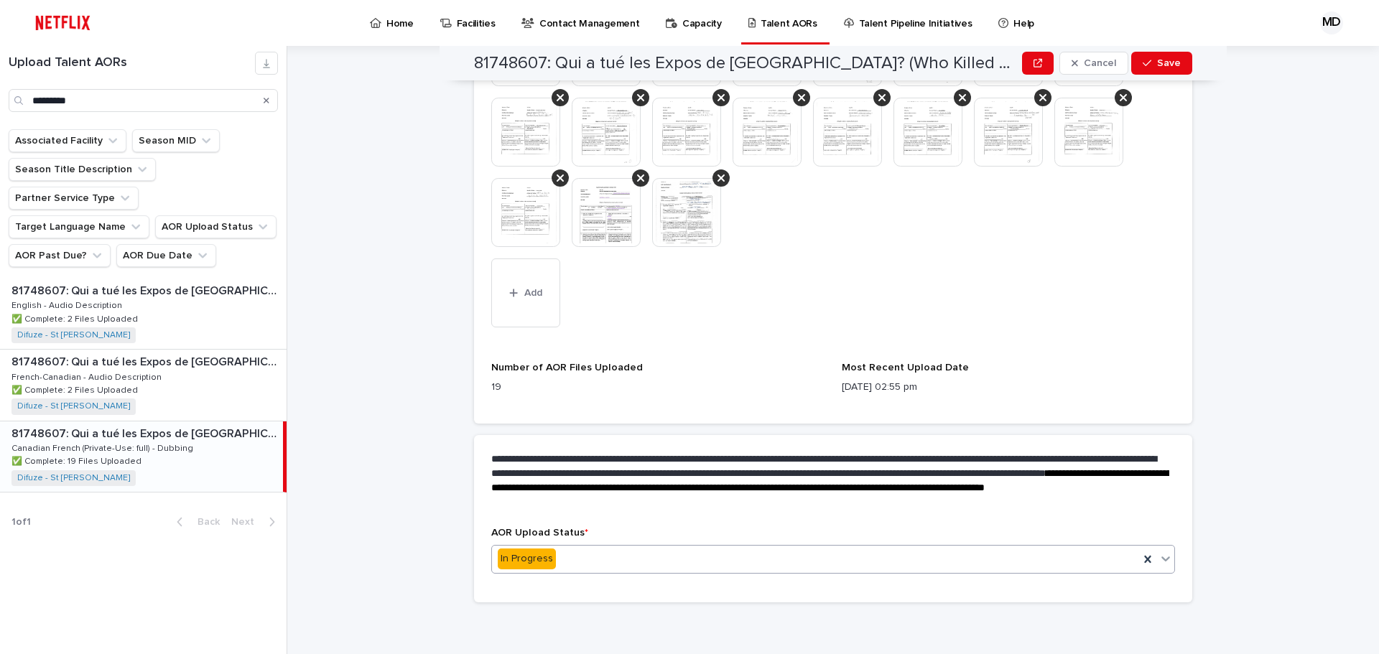
click at [1033, 313] on div "This file cannot be opened Download File Add" at bounding box center [833, 175] width 684 height 316
drag, startPoint x: 1158, startPoint y: 69, endPoint x: 1130, endPoint y: 95, distance: 38.1
click at [1158, 69] on button "Save" at bounding box center [1161, 63] width 61 height 23
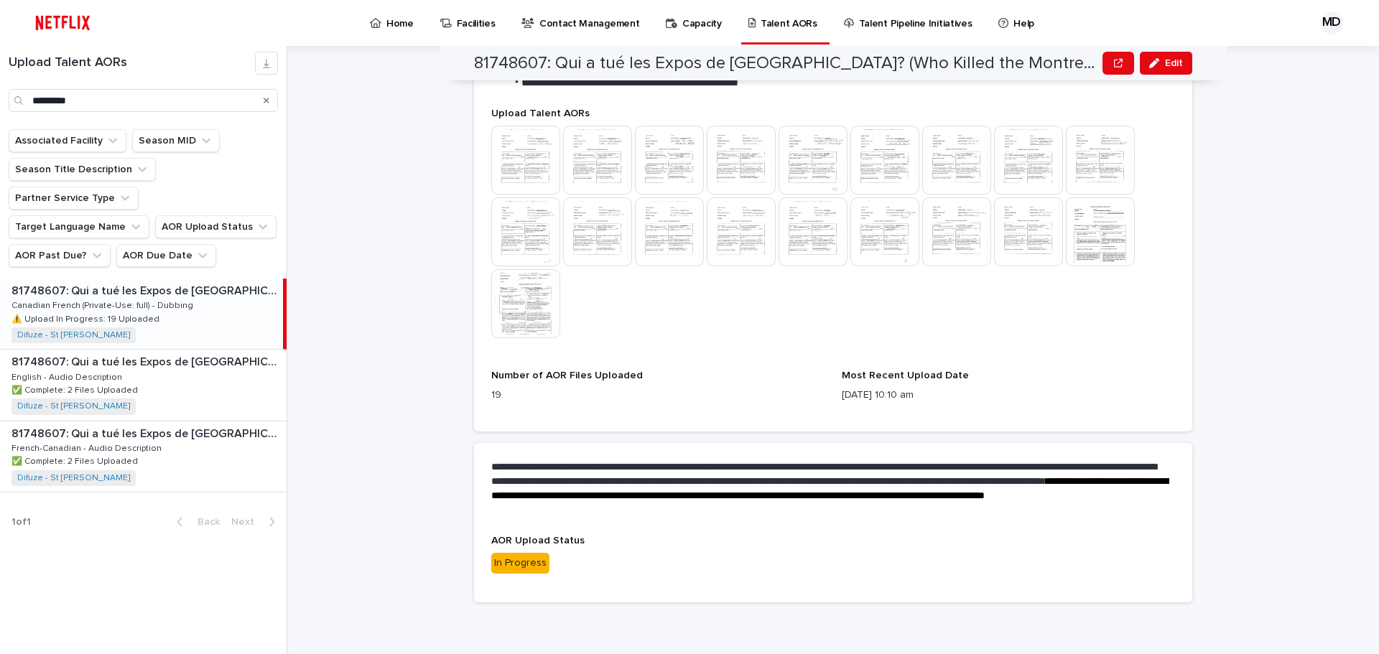
scroll to position [511, 0]
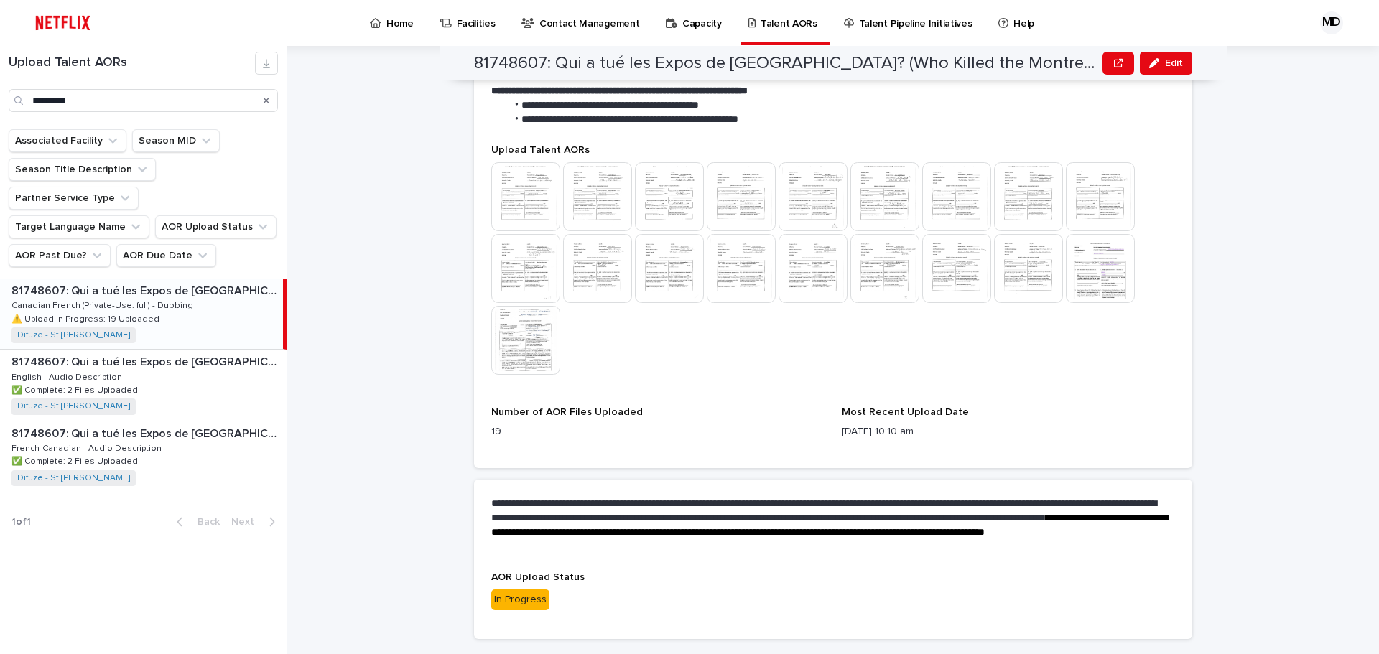
click at [337, 292] on div "81748607: Qui a tué les Expos de Montréal? (Who Killed the Montreal Expos?) Edi…" at bounding box center [841, 350] width 1074 height 608
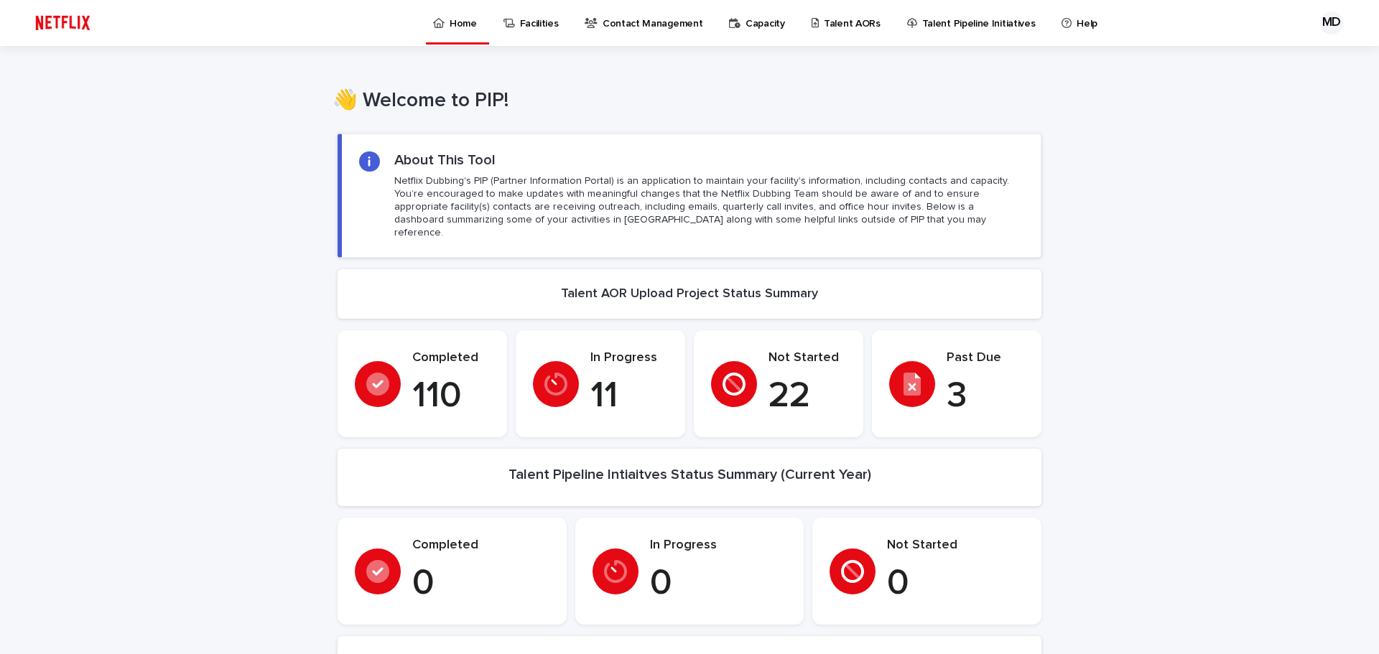
click at [826, 28] on p "Talent AORs" at bounding box center [852, 15] width 57 height 30
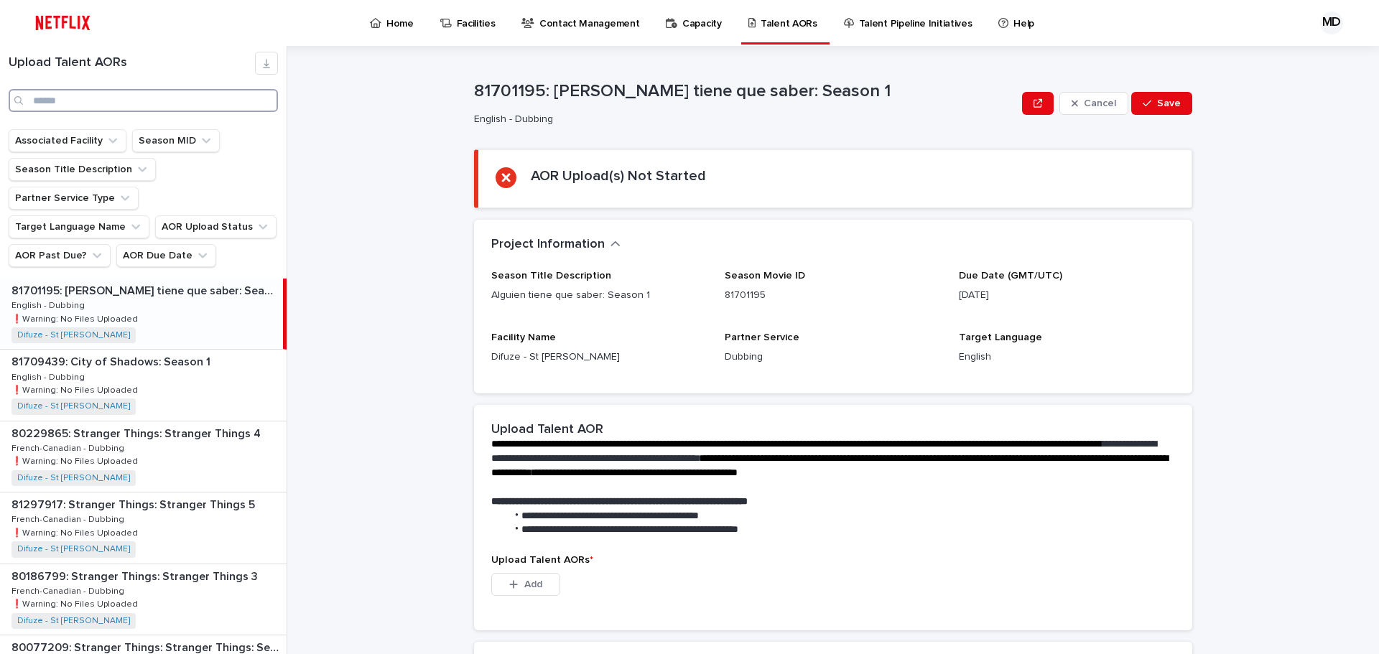
click at [99, 102] on input "Search" at bounding box center [143, 100] width 269 height 23
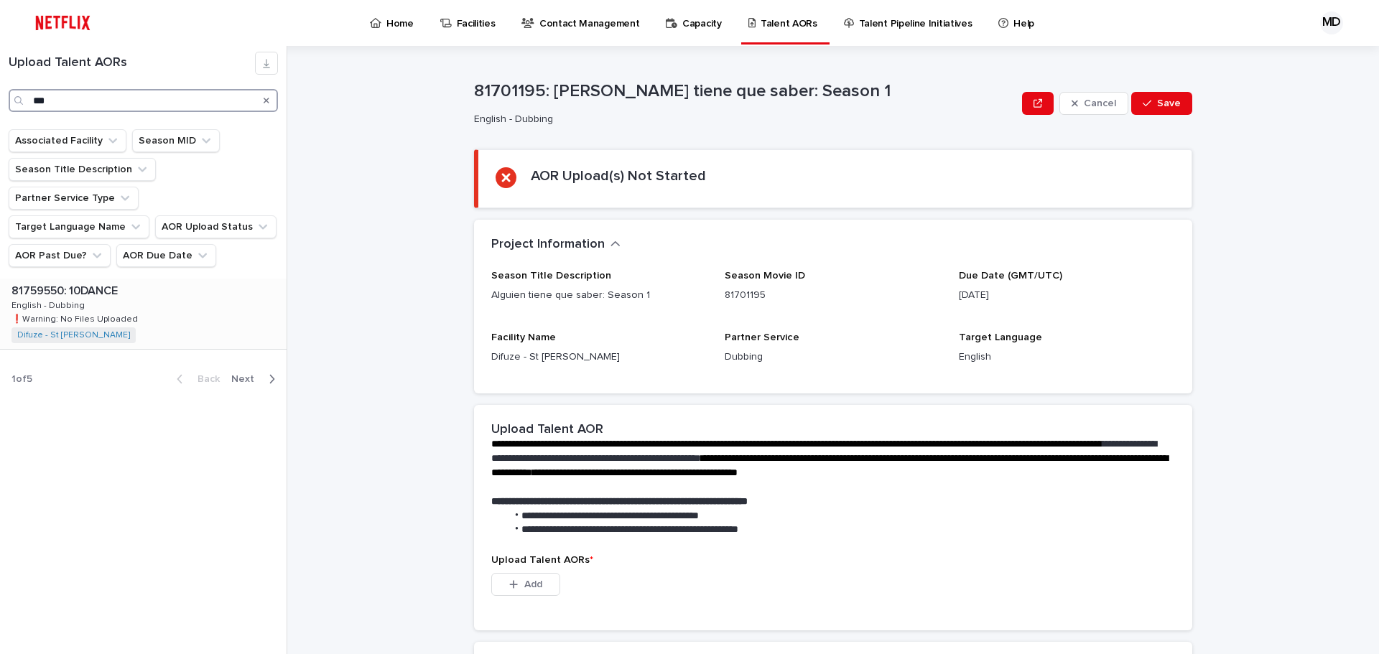
type input "***"
click at [86, 279] on div "81759550: 10DANCE 81759550: 10DANCE English - Dubbing English - Dubbing ❗️Warni…" at bounding box center [141, 314] width 283 height 70
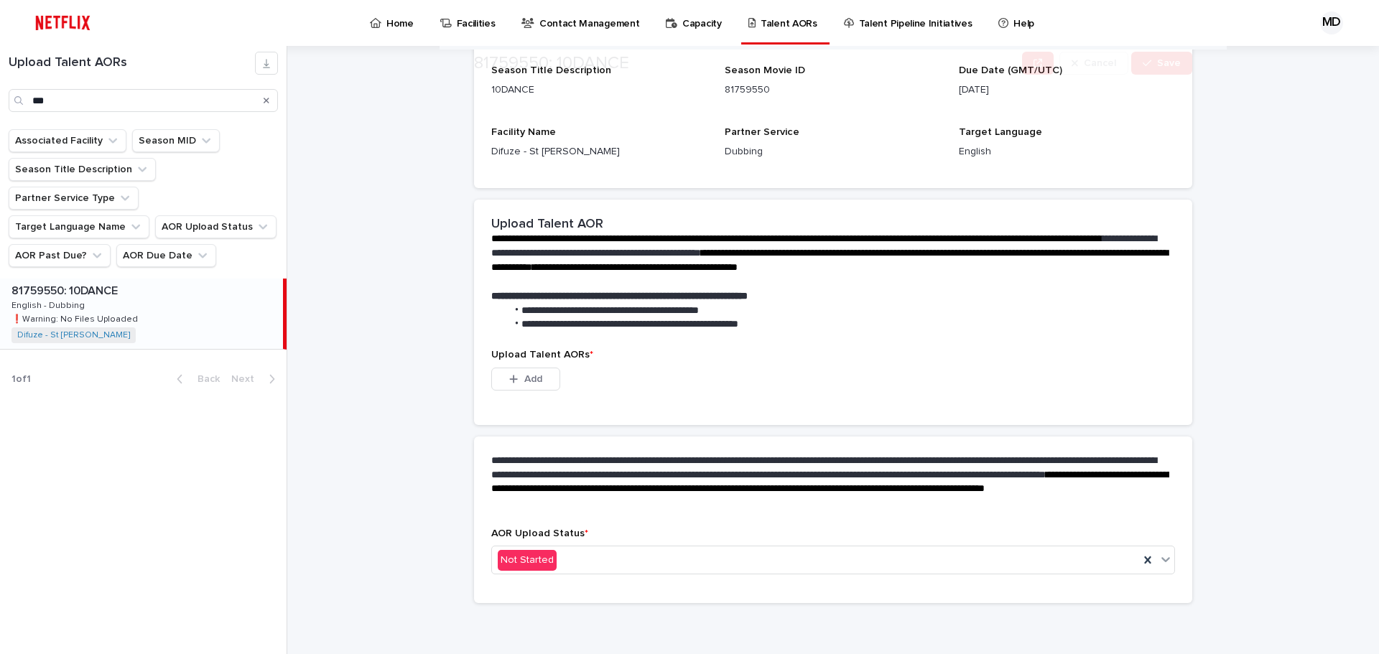
scroll to position [207, 0]
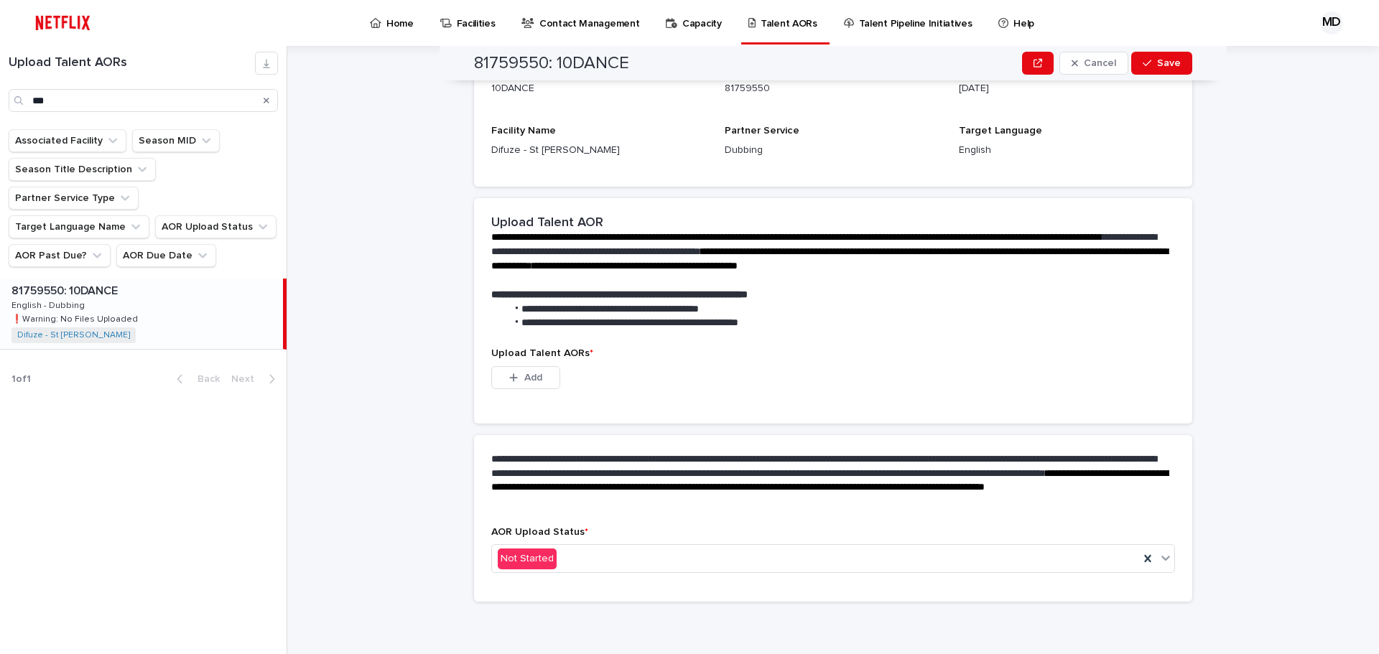
click at [423, 324] on div "**********" at bounding box center [841, 350] width 1074 height 608
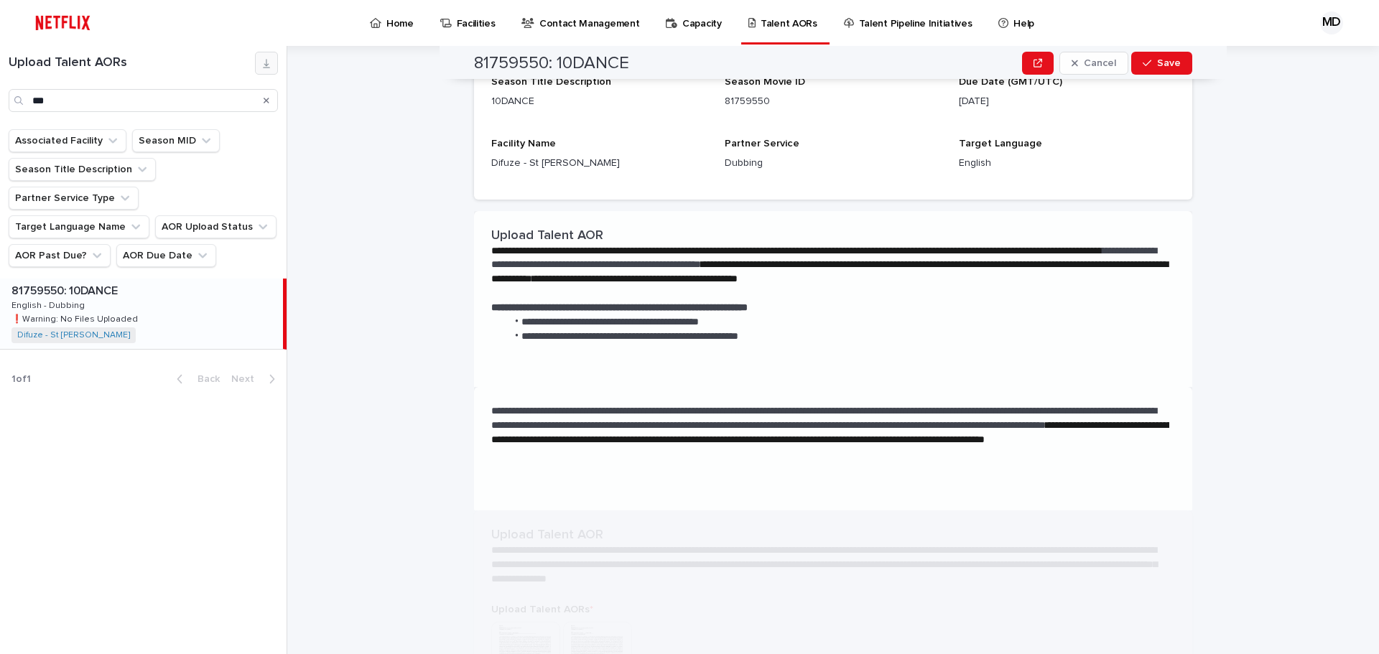
scroll to position [0, 0]
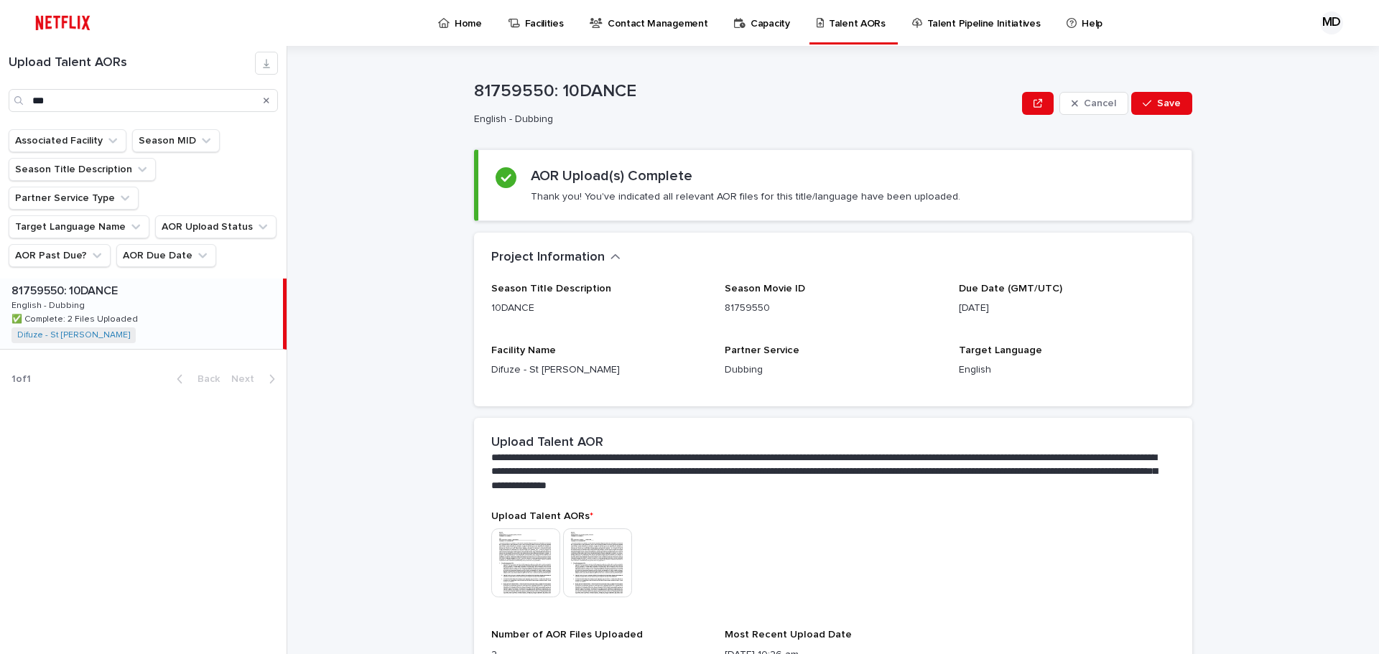
click at [413, 236] on div "**********" at bounding box center [841, 350] width 1074 height 608
click at [429, 470] on div "**********" at bounding box center [841, 350] width 1074 height 608
